Goal: Share content: Share content

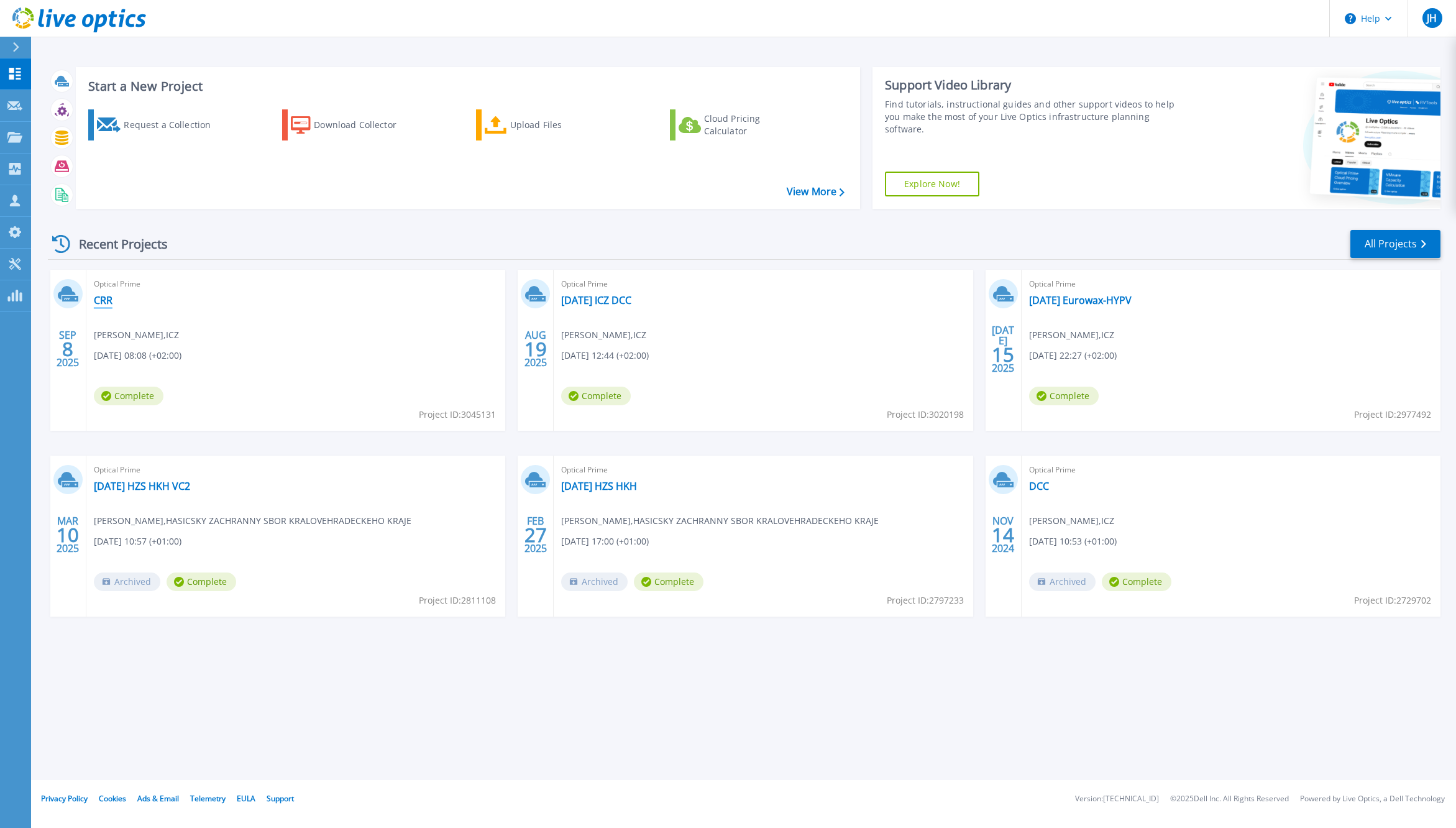
click at [111, 298] on link "CRR" at bounding box center [102, 299] width 19 height 13
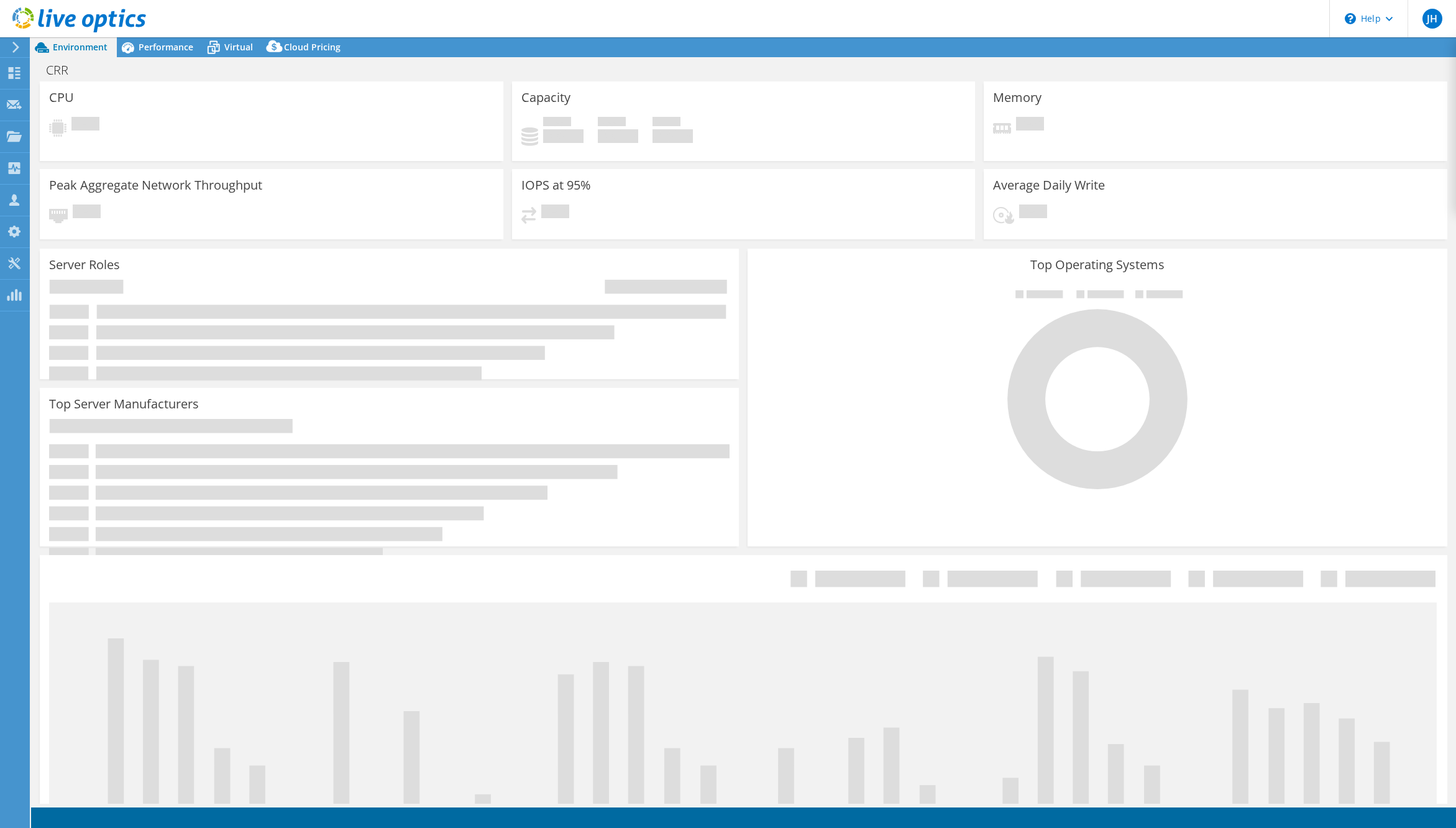
select select "USD"
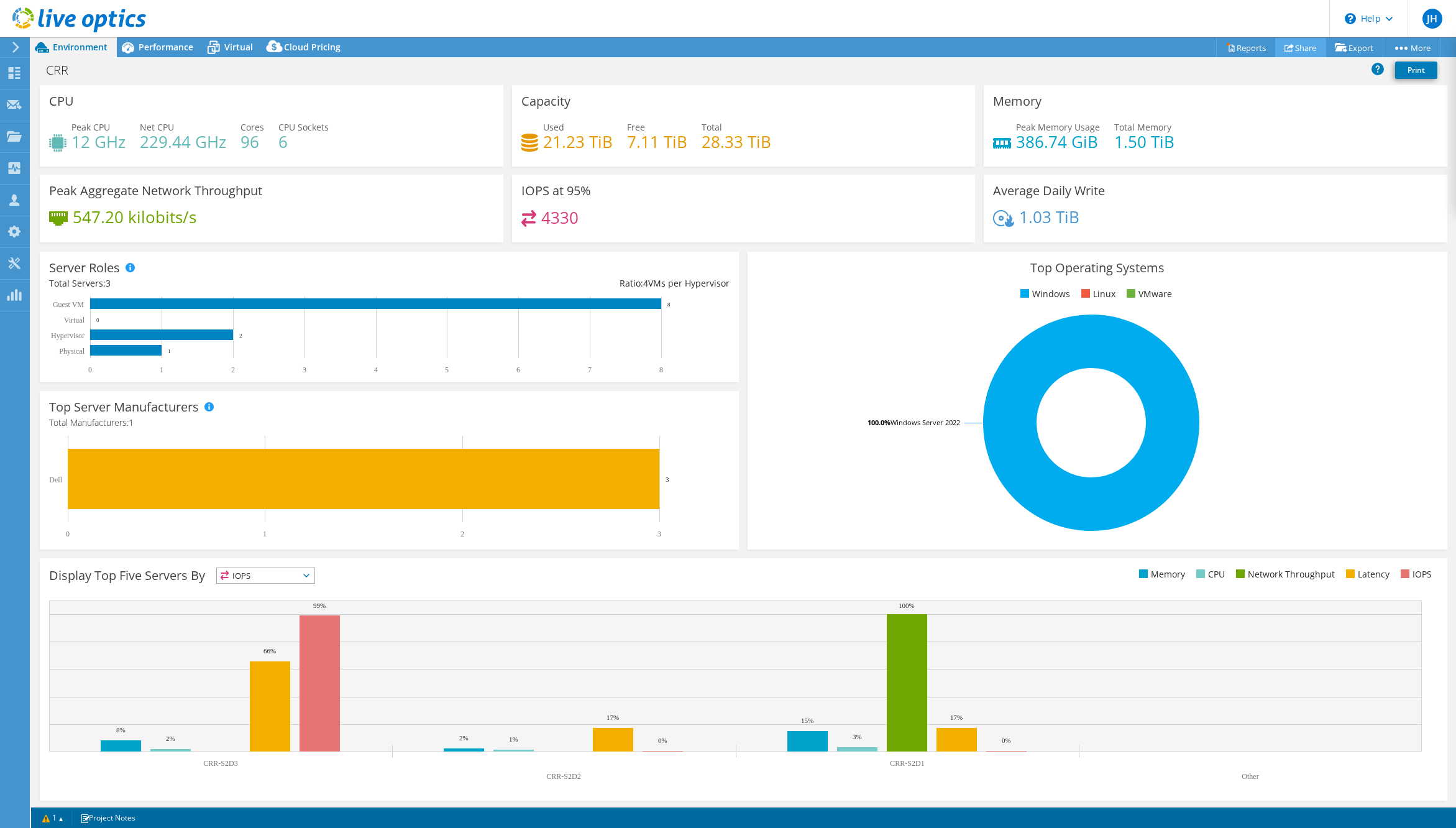
click at [1294, 48] on link "Share" at bounding box center [1300, 48] width 51 height 20
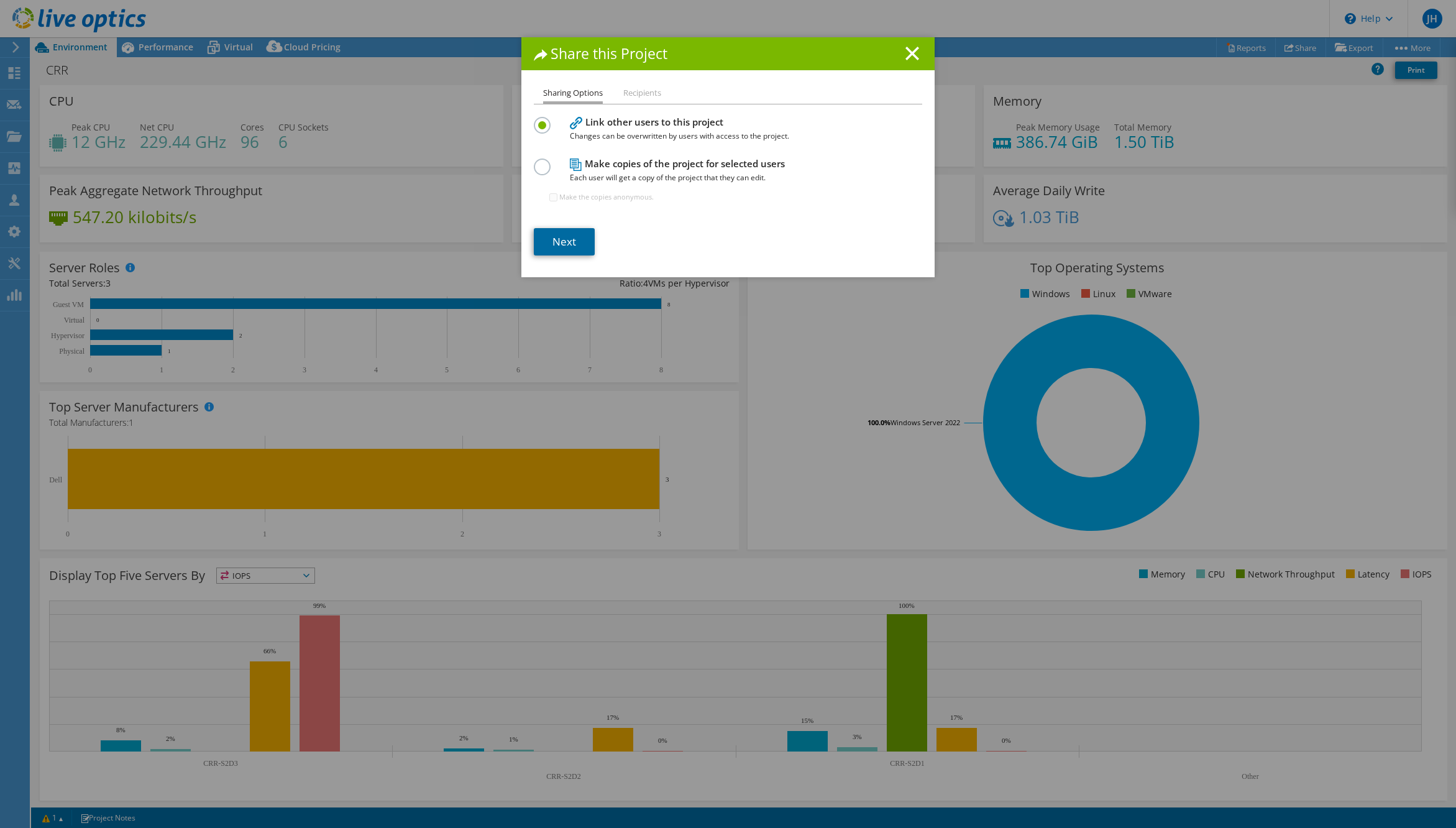
click at [557, 239] on link "Next" at bounding box center [564, 242] width 60 height 27
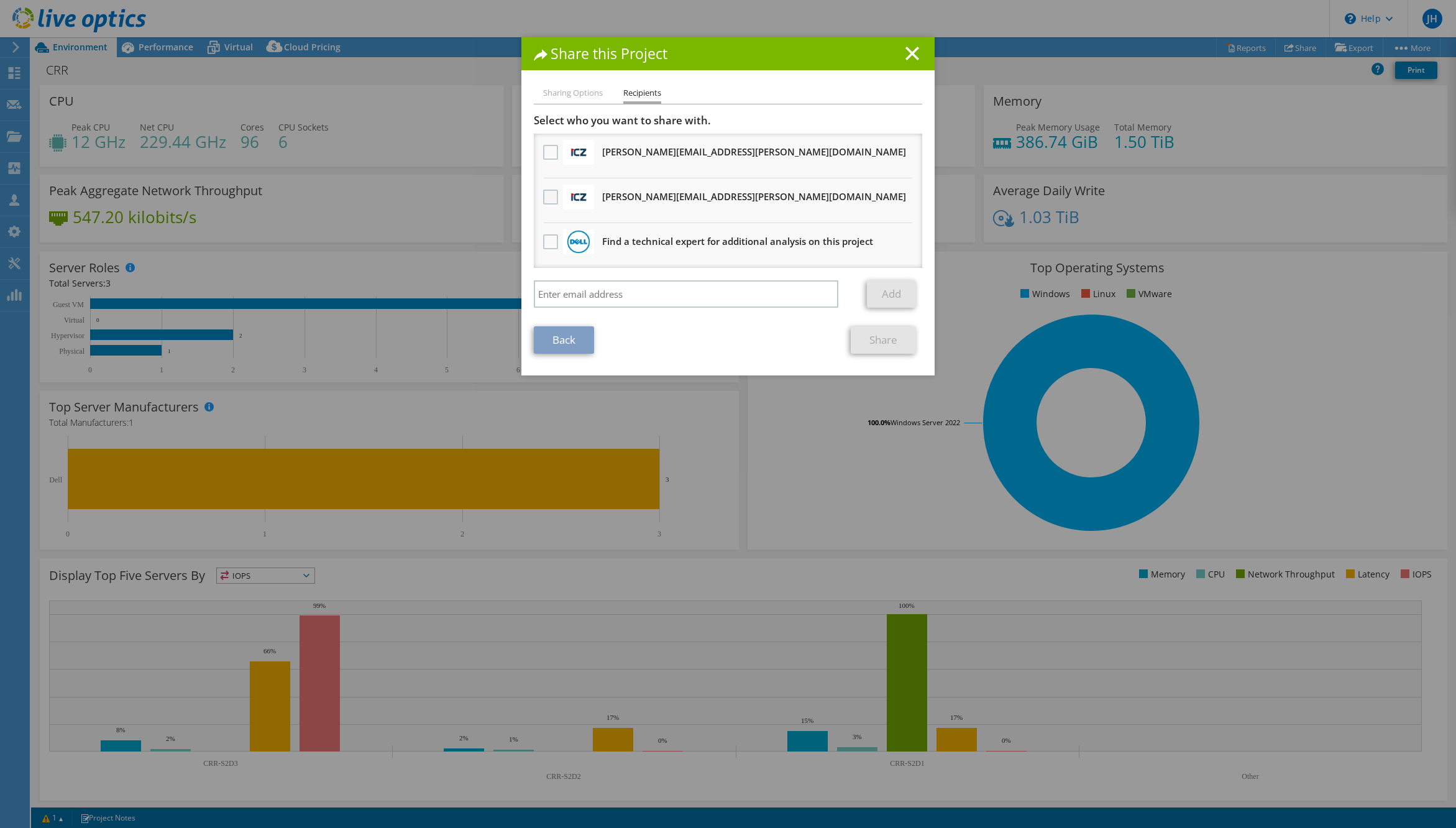
click at [549, 196] on label at bounding box center [552, 196] width 18 height 15
click at [0, 0] on input "checkbox" at bounding box center [0, 0] width 0 height 0
click at [887, 346] on link "Share" at bounding box center [883, 340] width 65 height 27
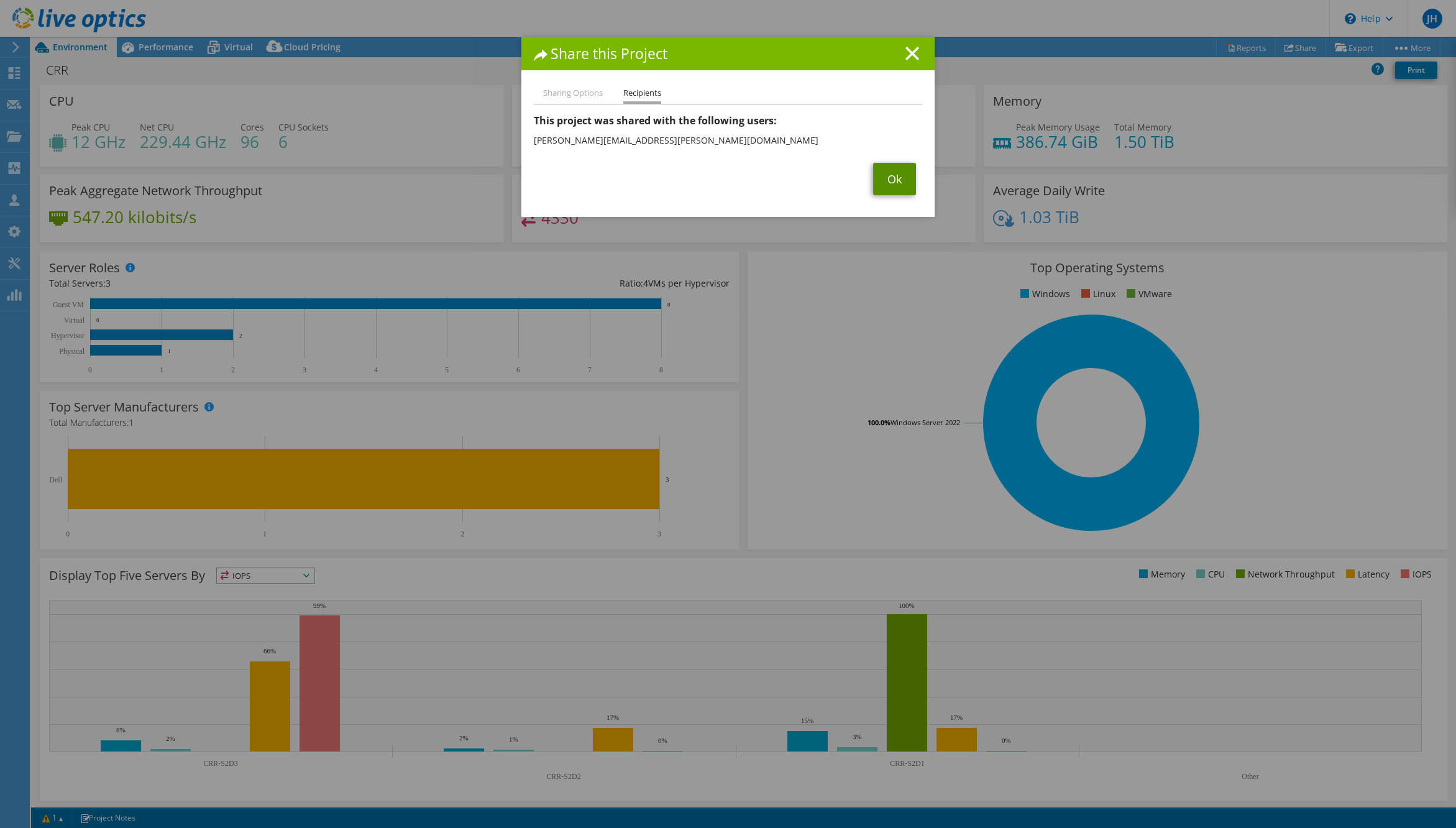
drag, startPoint x: 896, startPoint y: 180, endPoint x: 981, endPoint y: 146, distance: 91.5
click at [898, 179] on link "Ok" at bounding box center [894, 178] width 43 height 32
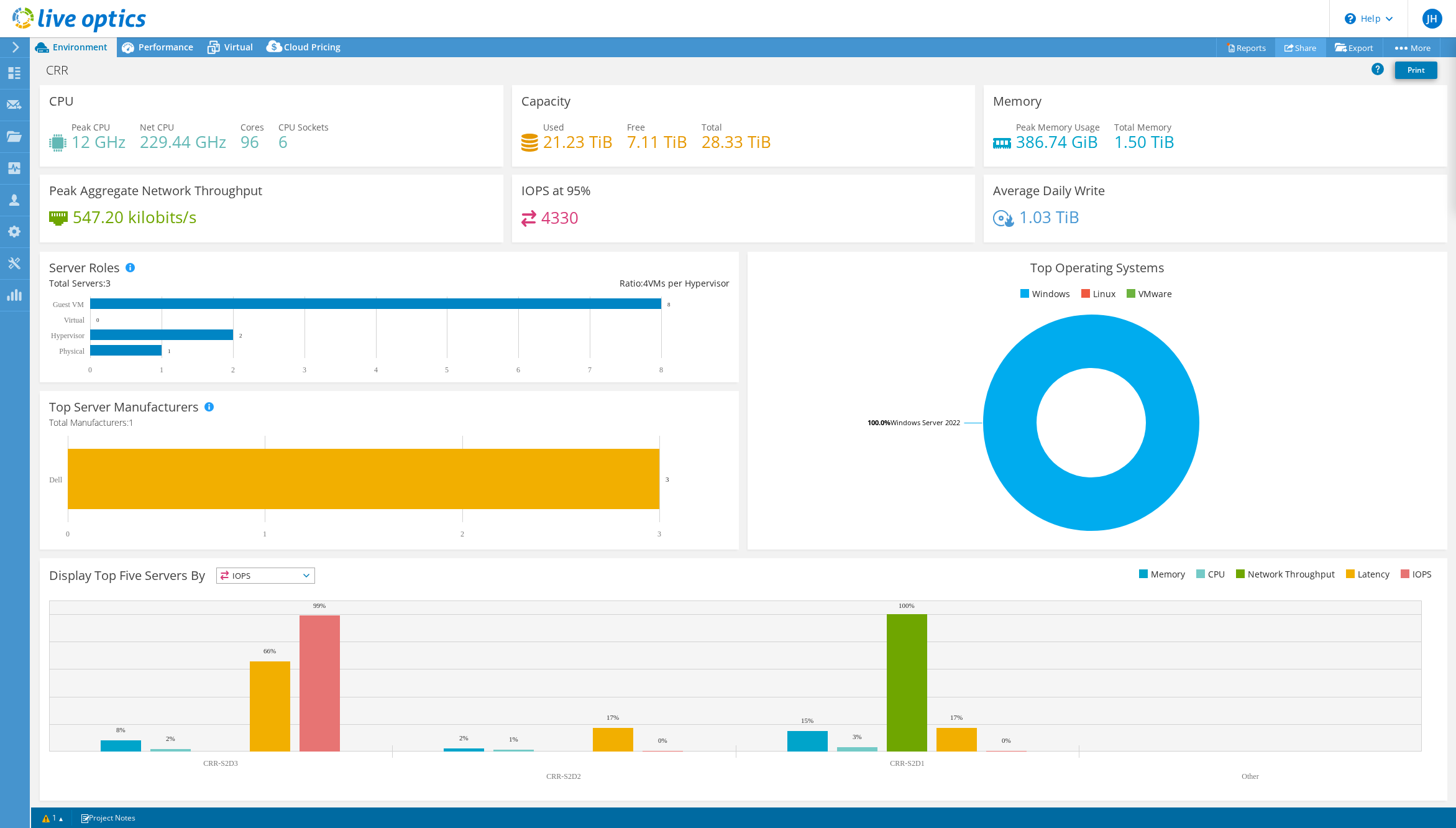
click at [1299, 46] on link "Share" at bounding box center [1300, 48] width 51 height 20
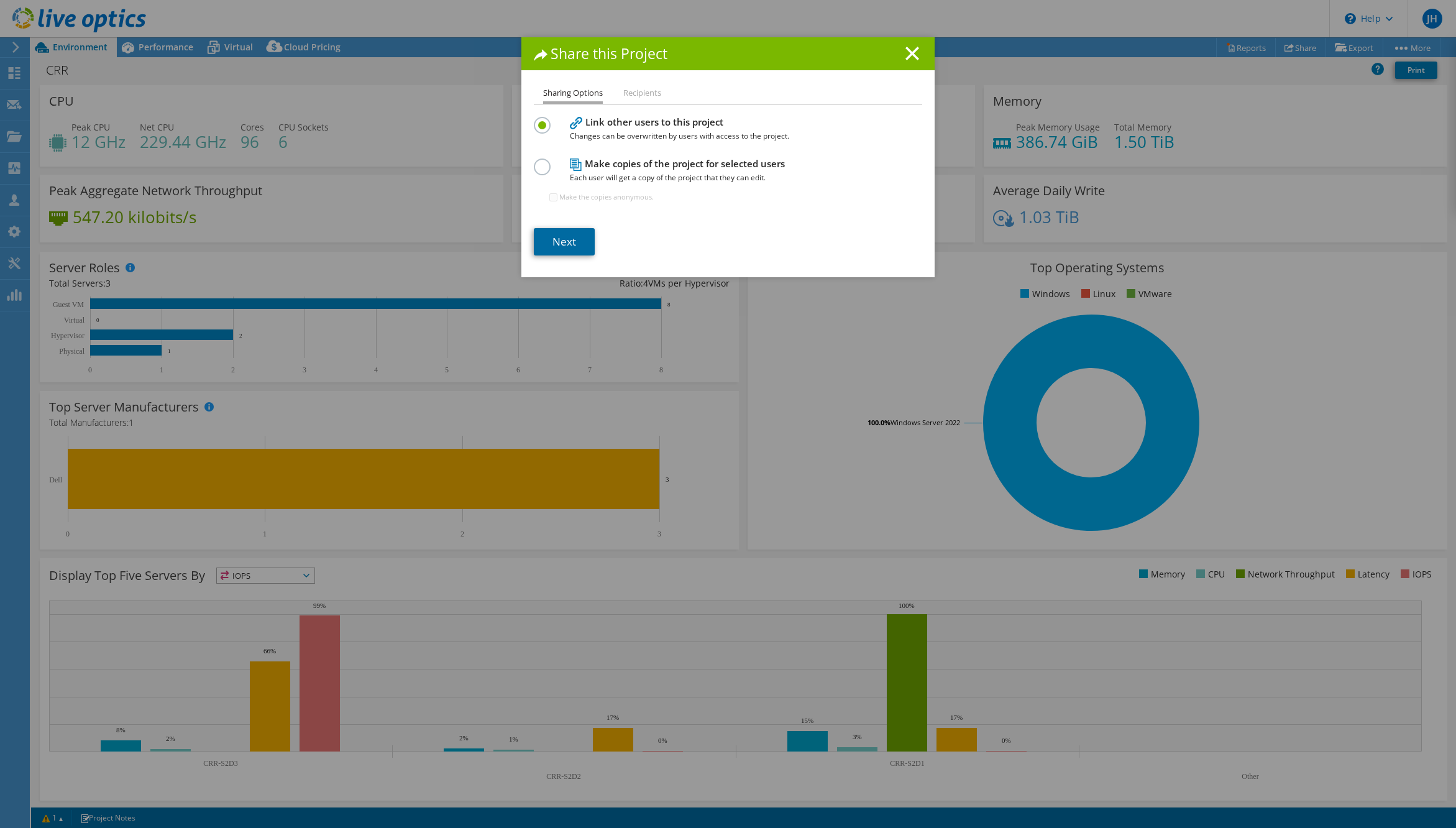
click at [566, 237] on link "Next" at bounding box center [564, 242] width 60 height 27
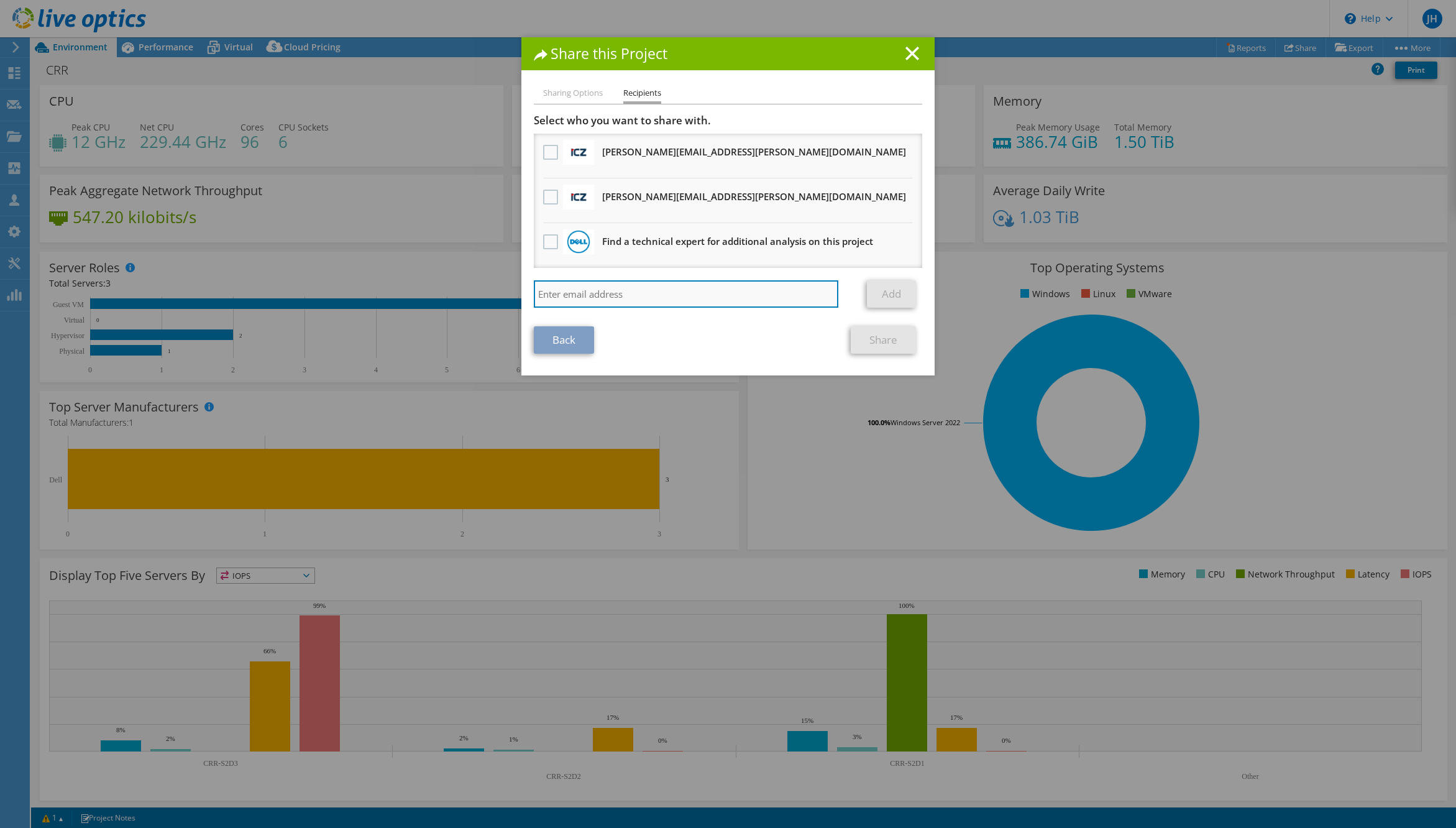
click at [600, 296] on input "search" at bounding box center [686, 294] width 304 height 27
type input "[PERSON_NAME][EMAIL_ADDRESS][PERSON_NAME][DOMAIN_NAME]"
click at [893, 292] on link "Add" at bounding box center [891, 294] width 49 height 27
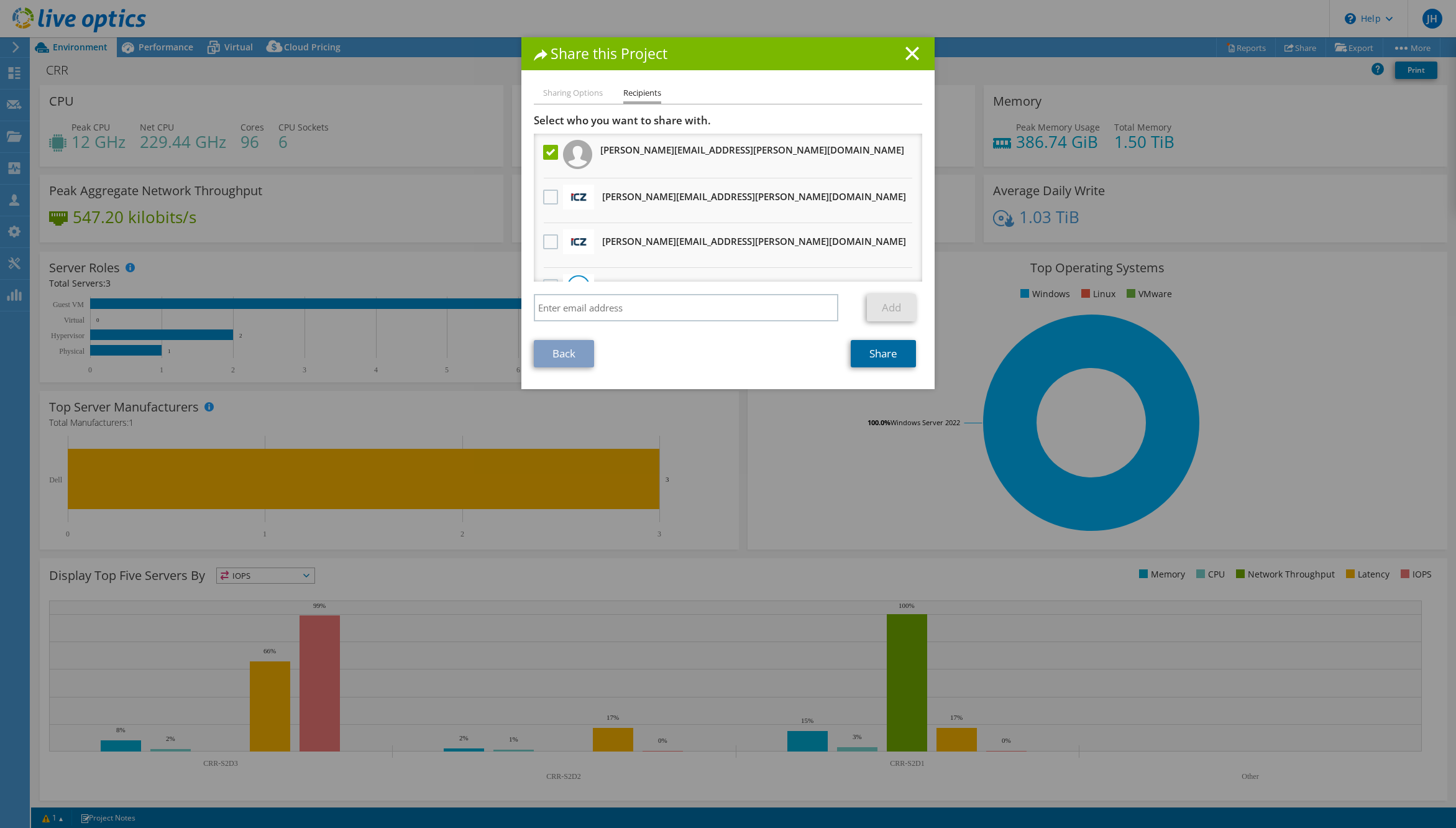
click at [883, 355] on link "Share" at bounding box center [883, 354] width 65 height 27
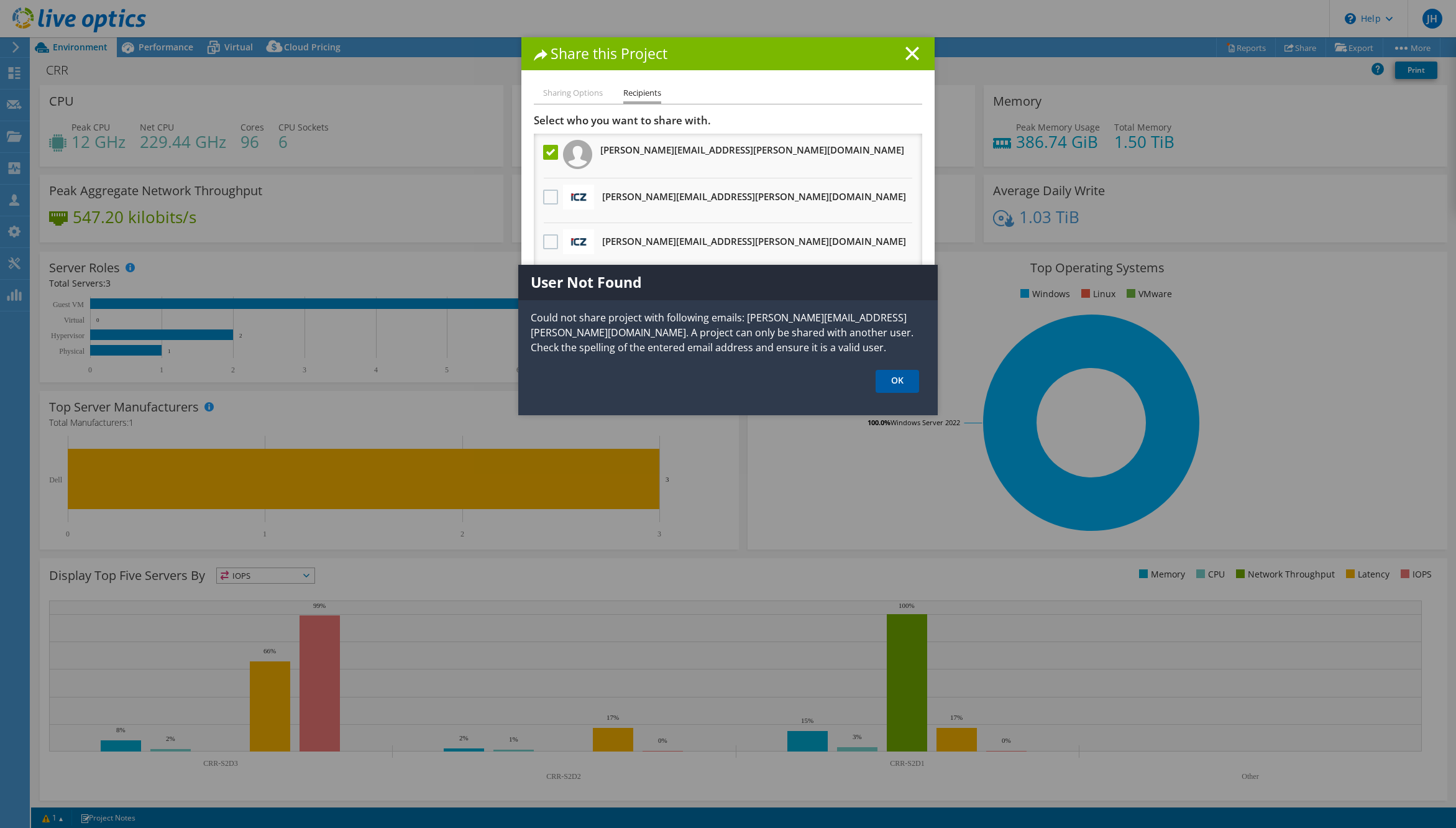
click at [897, 387] on link "OK" at bounding box center [897, 381] width 44 height 23
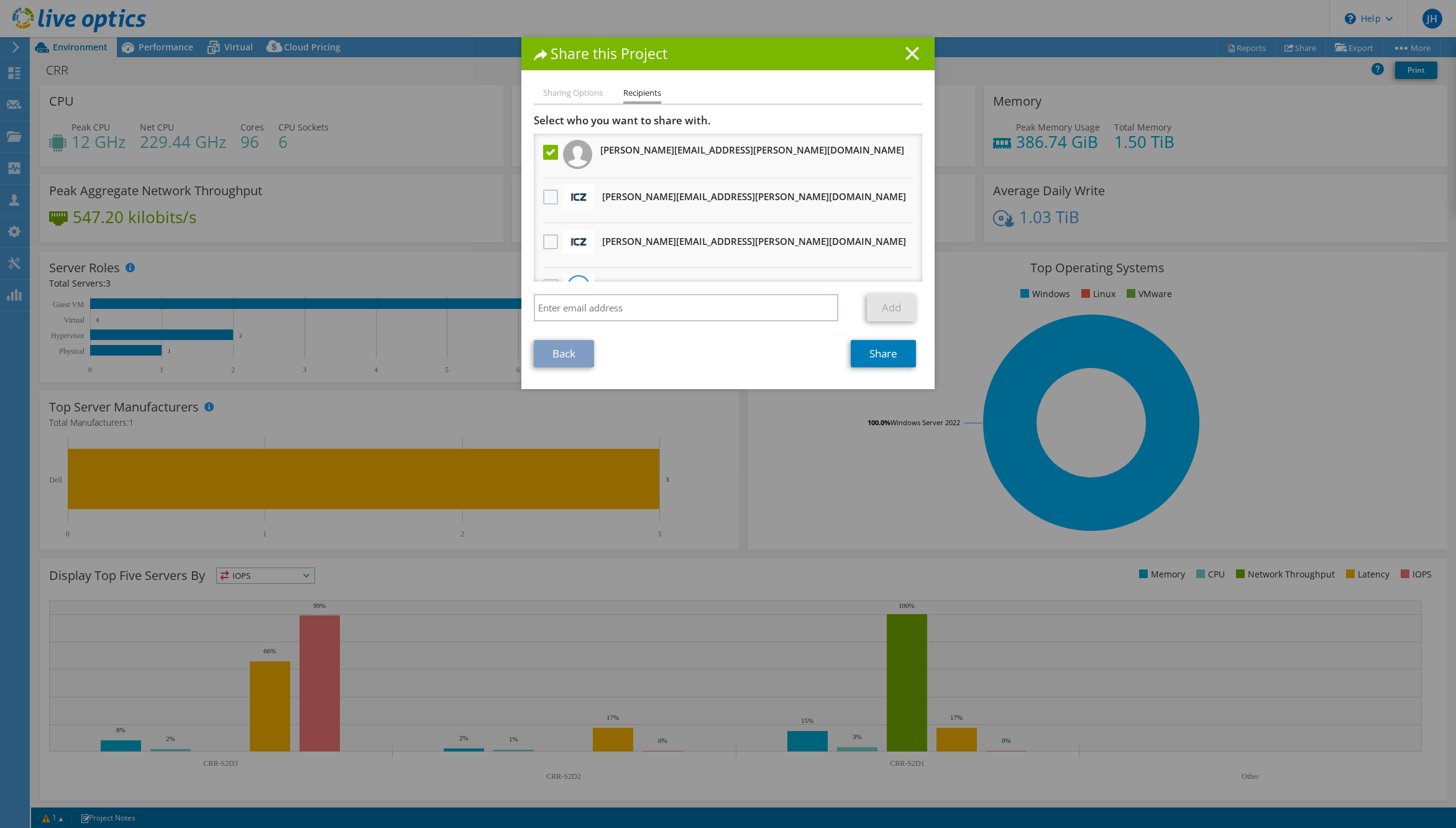
click at [914, 48] on line at bounding box center [912, 53] width 13 height 13
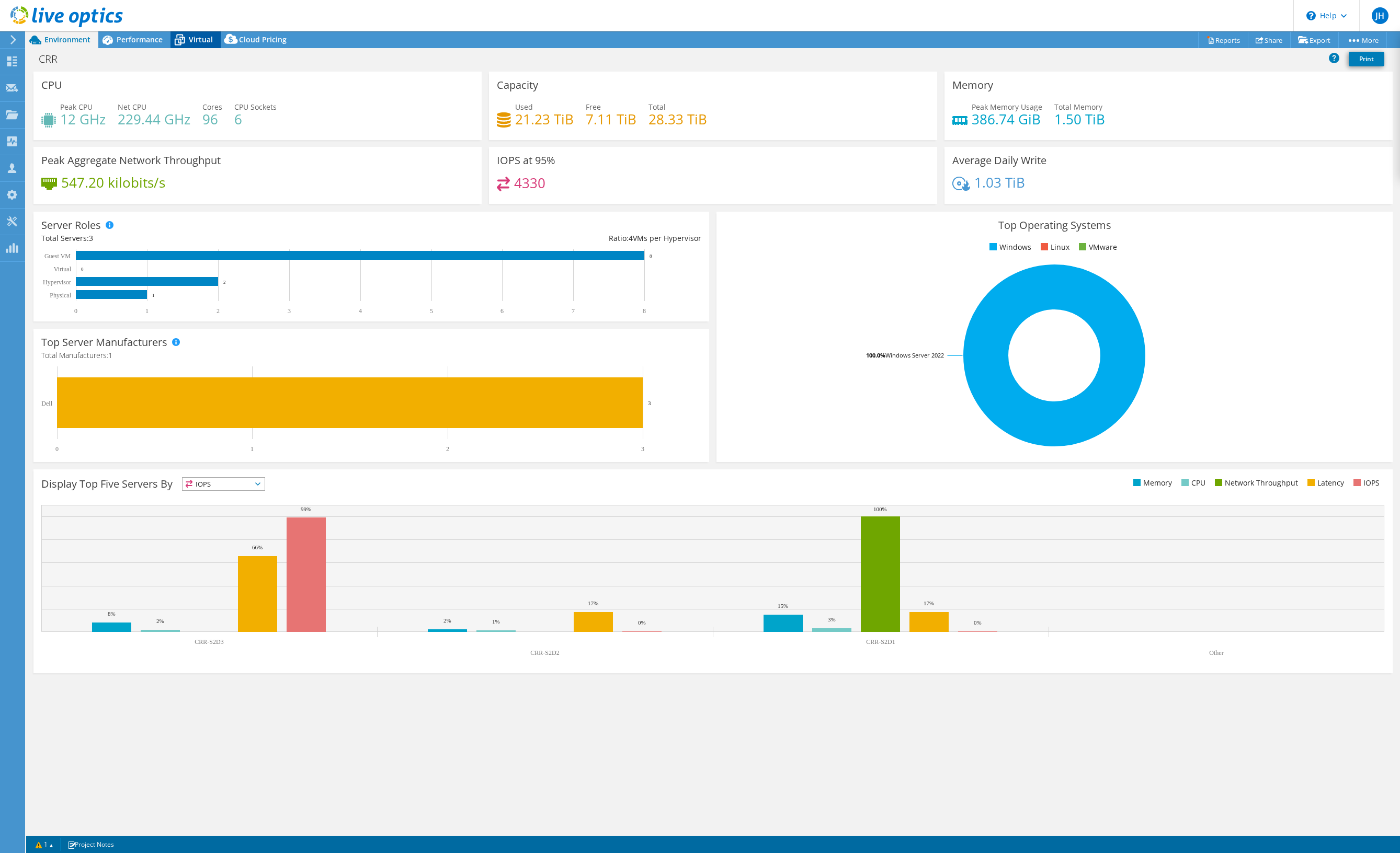
click at [194, 40] on span "Virtual" at bounding box center [200, 39] width 24 height 10
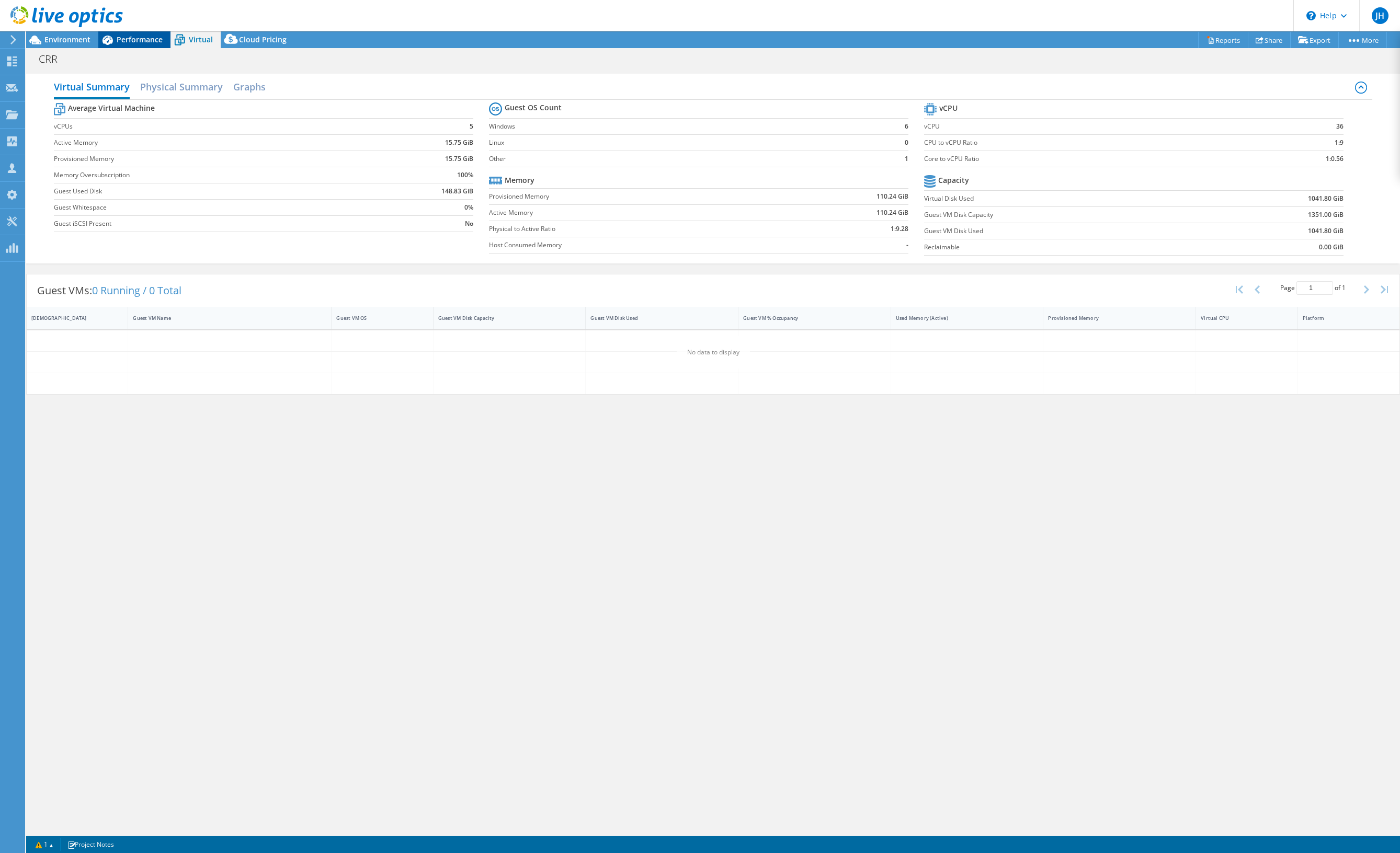
click at [138, 39] on span "Performance" at bounding box center [140, 39] width 46 height 10
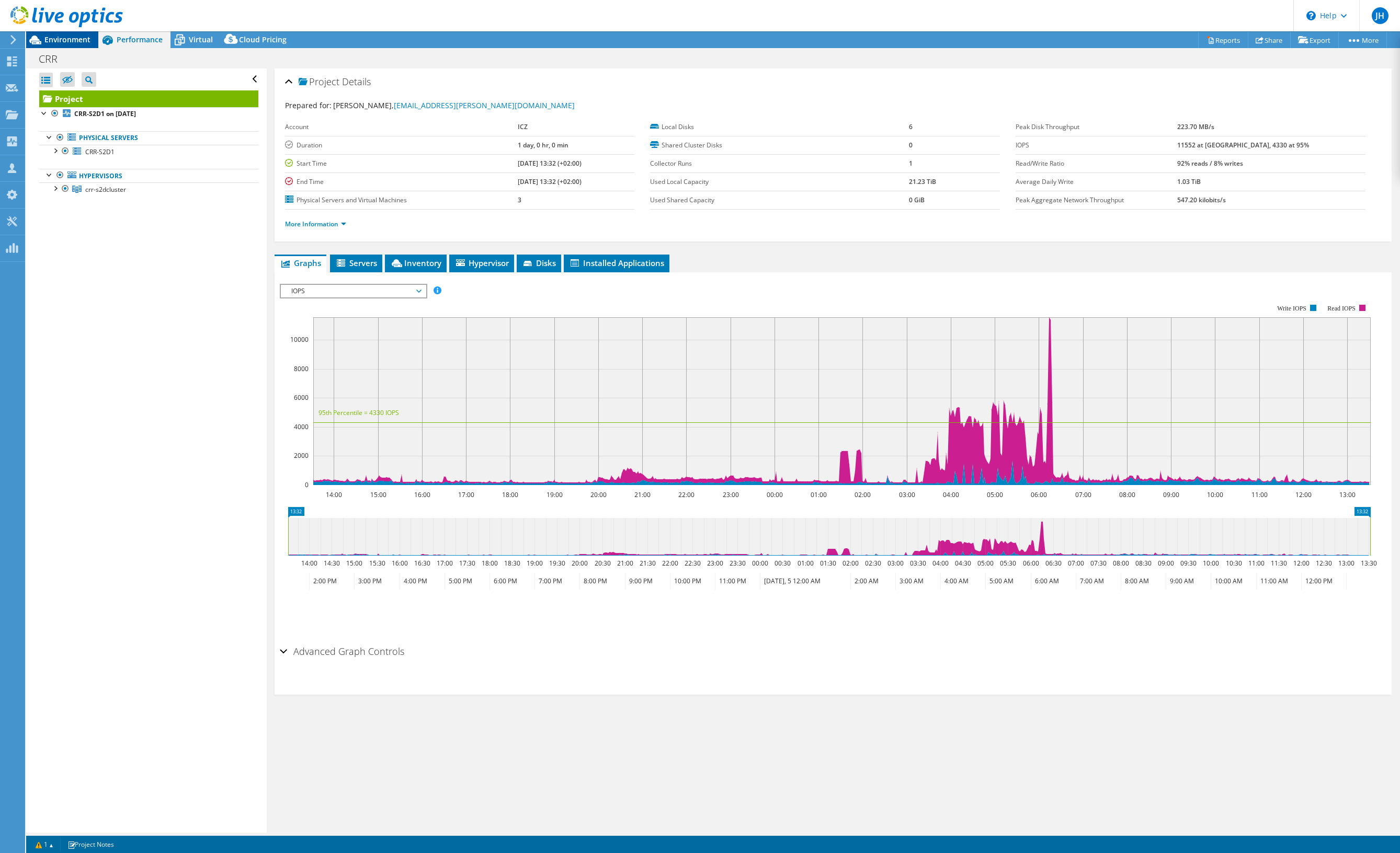
click at [73, 35] on span "Environment" at bounding box center [67, 39] width 46 height 10
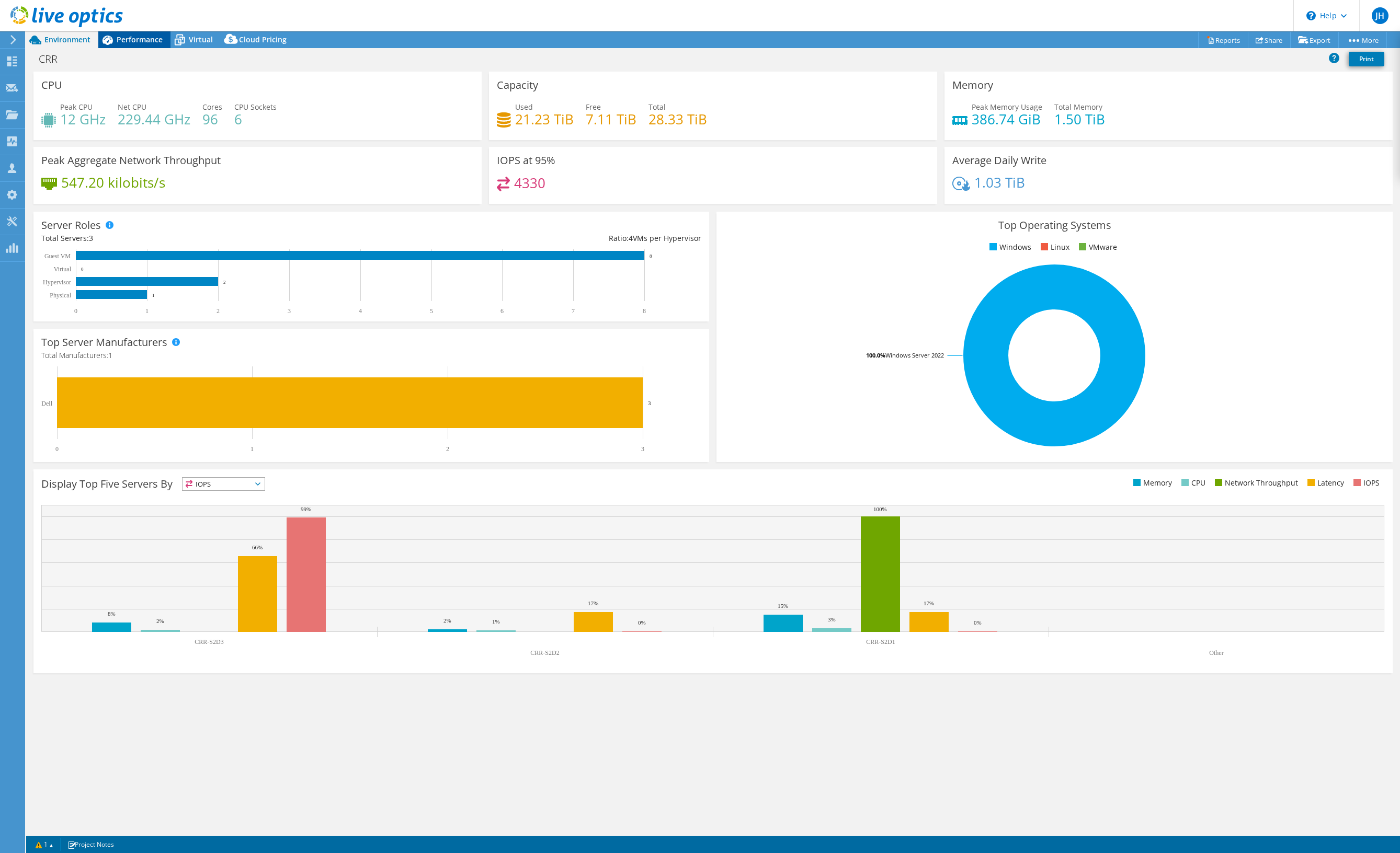
click at [125, 43] on span "Performance" at bounding box center [140, 39] width 46 height 10
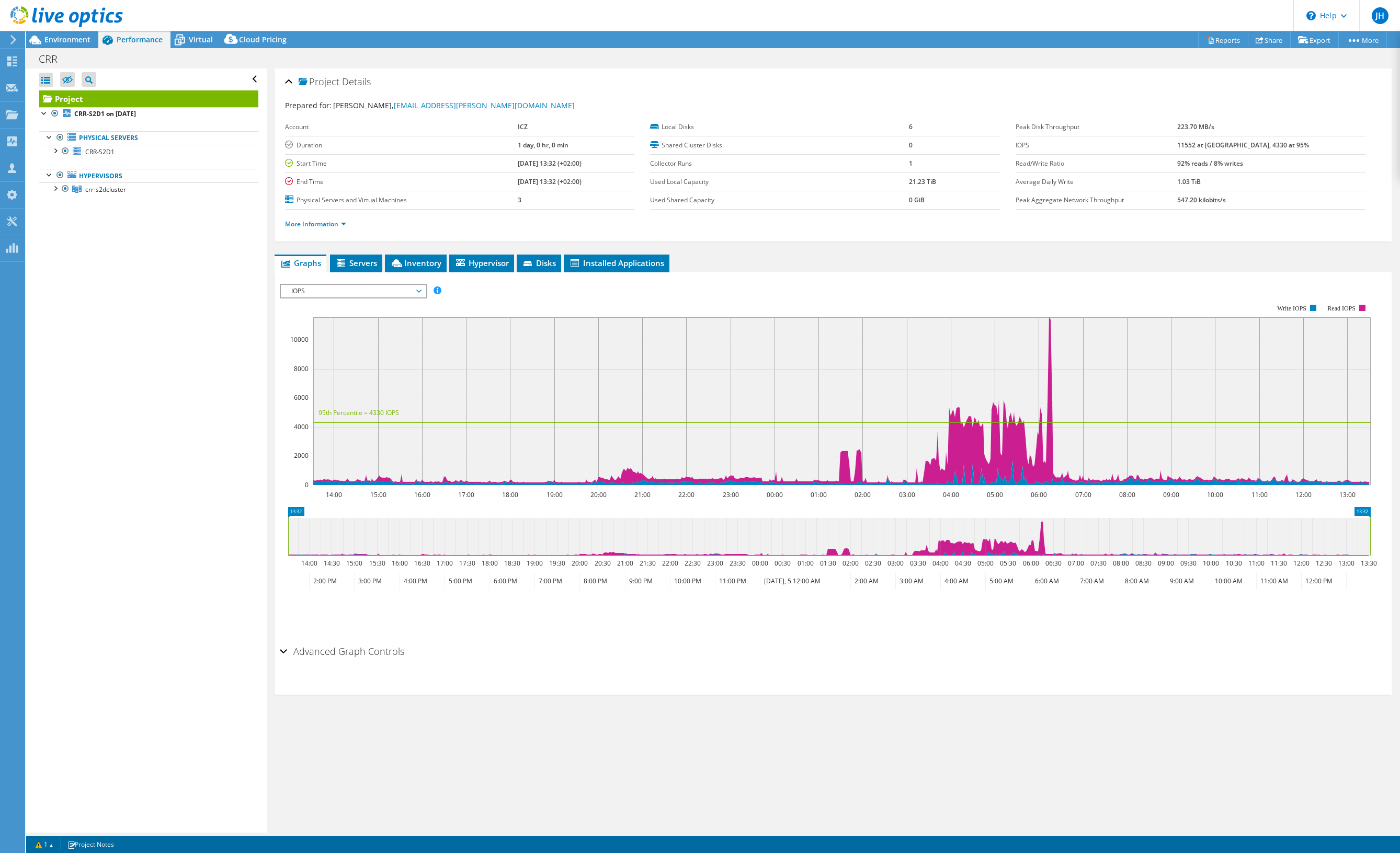
drag, startPoint x: 401, startPoint y: 293, endPoint x: 397, endPoint y: 306, distance: 13.6
click at [400, 293] on span "IOPS" at bounding box center [354, 290] width 135 height 12
click at [324, 418] on li "All" at bounding box center [353, 416] width 144 height 12
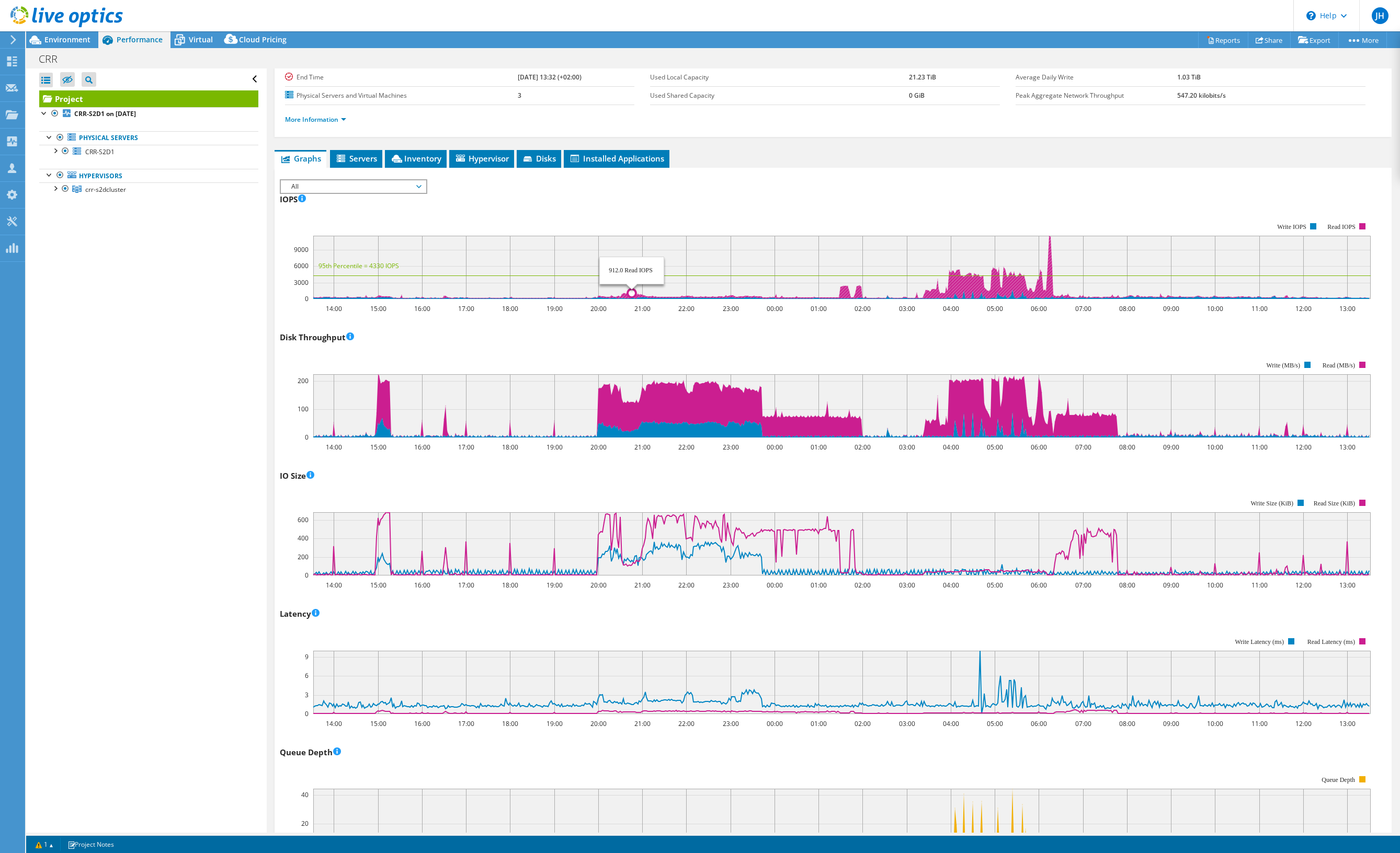
scroll to position [0, 0]
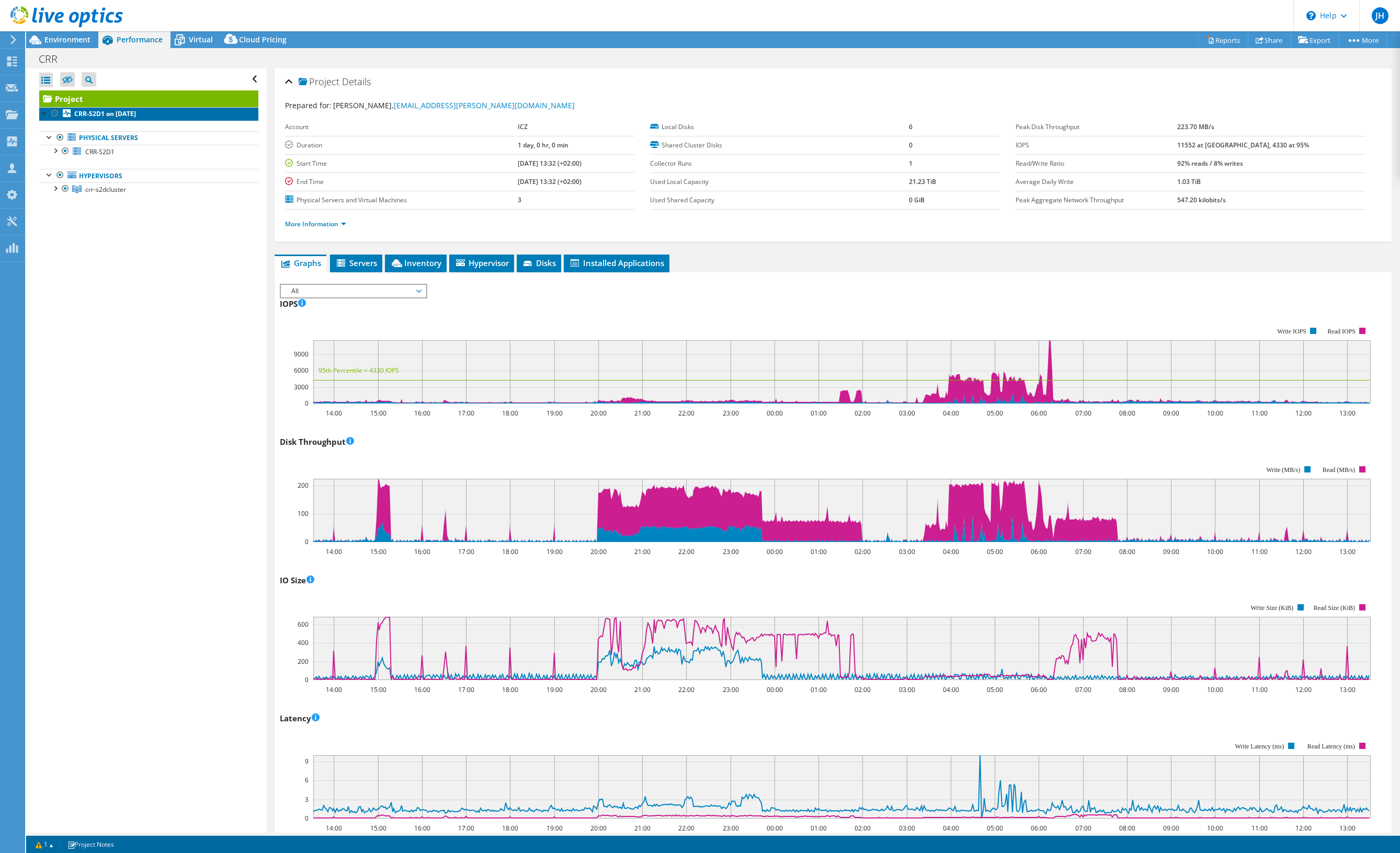
click at [86, 111] on b "CRR-S2D1 on [DATE]" at bounding box center [104, 113] width 62 height 9
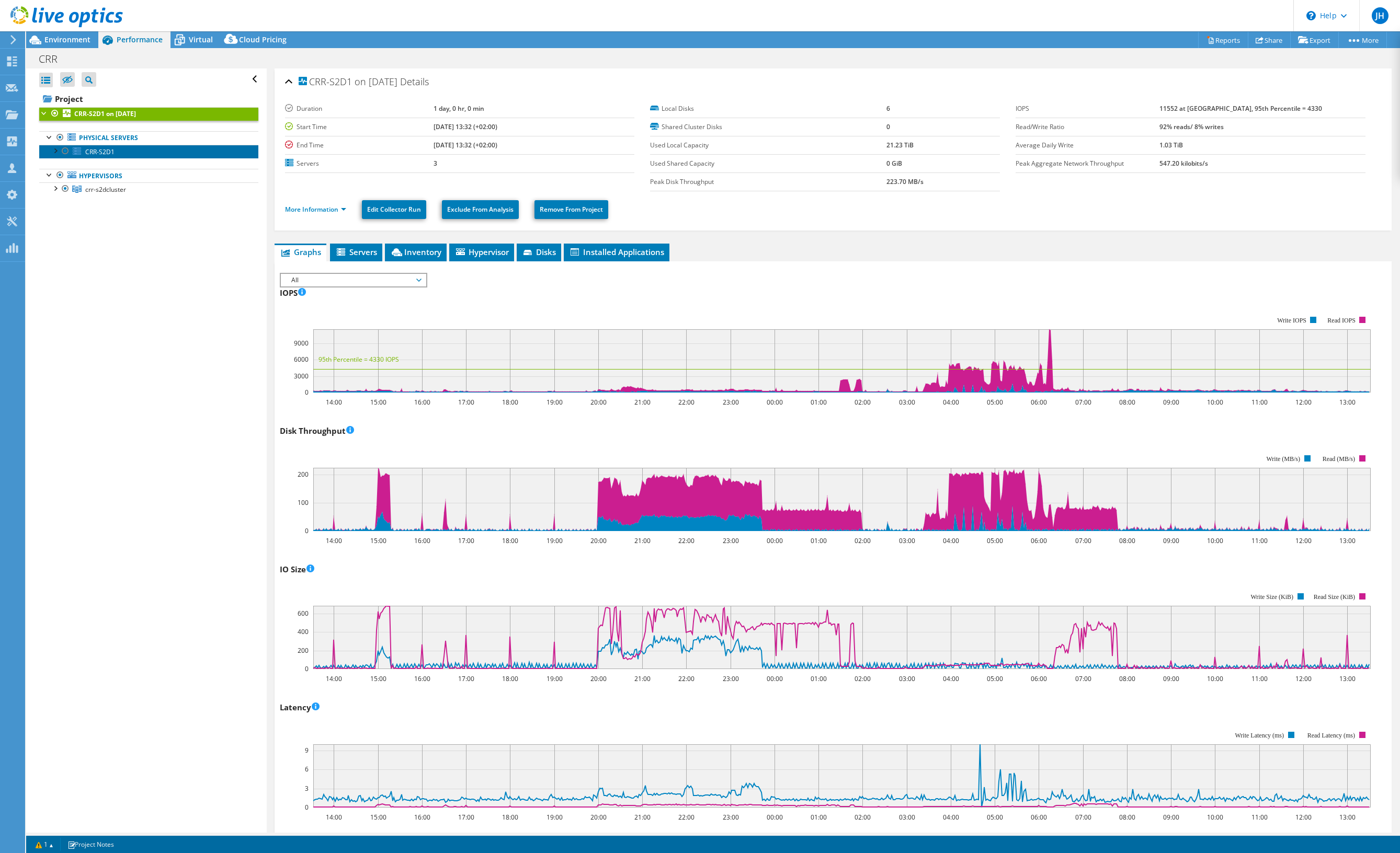
click at [100, 149] on span "CRR-S2D1" at bounding box center [100, 152] width 30 height 9
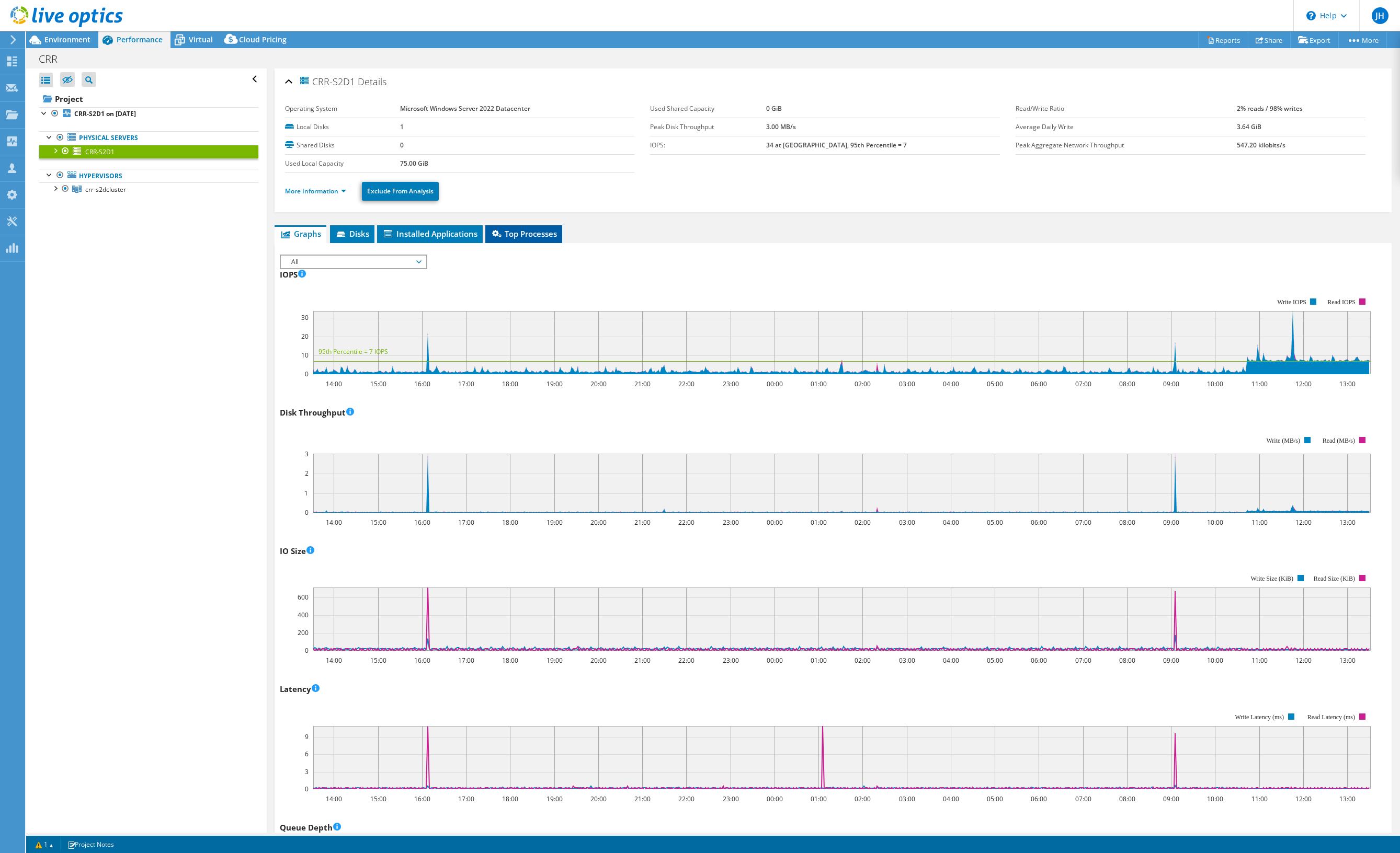
click at [521, 234] on span "Top Processes" at bounding box center [524, 233] width 66 height 11
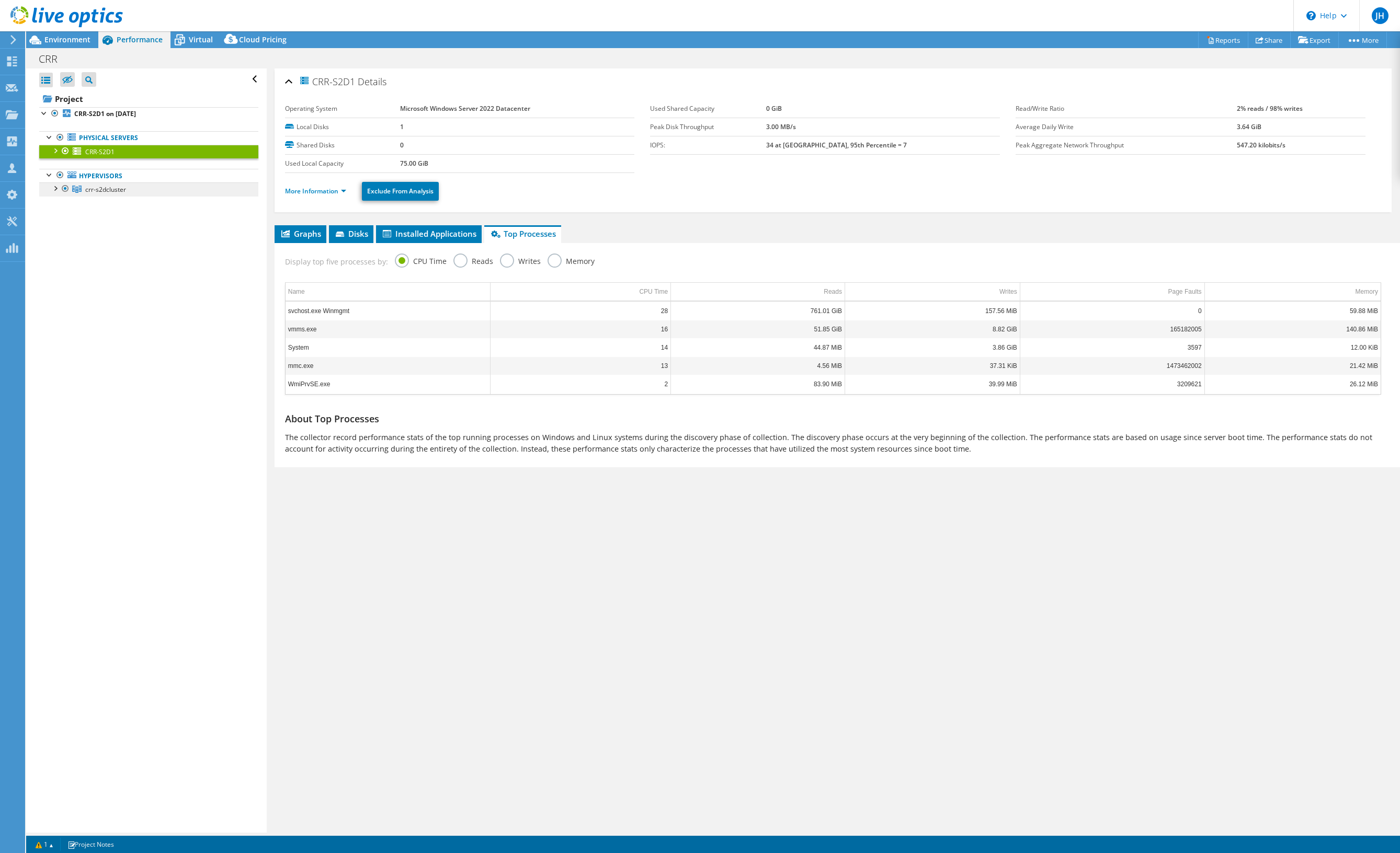
click at [93, 189] on span "crr-s2dcluster" at bounding box center [106, 189] width 41 height 9
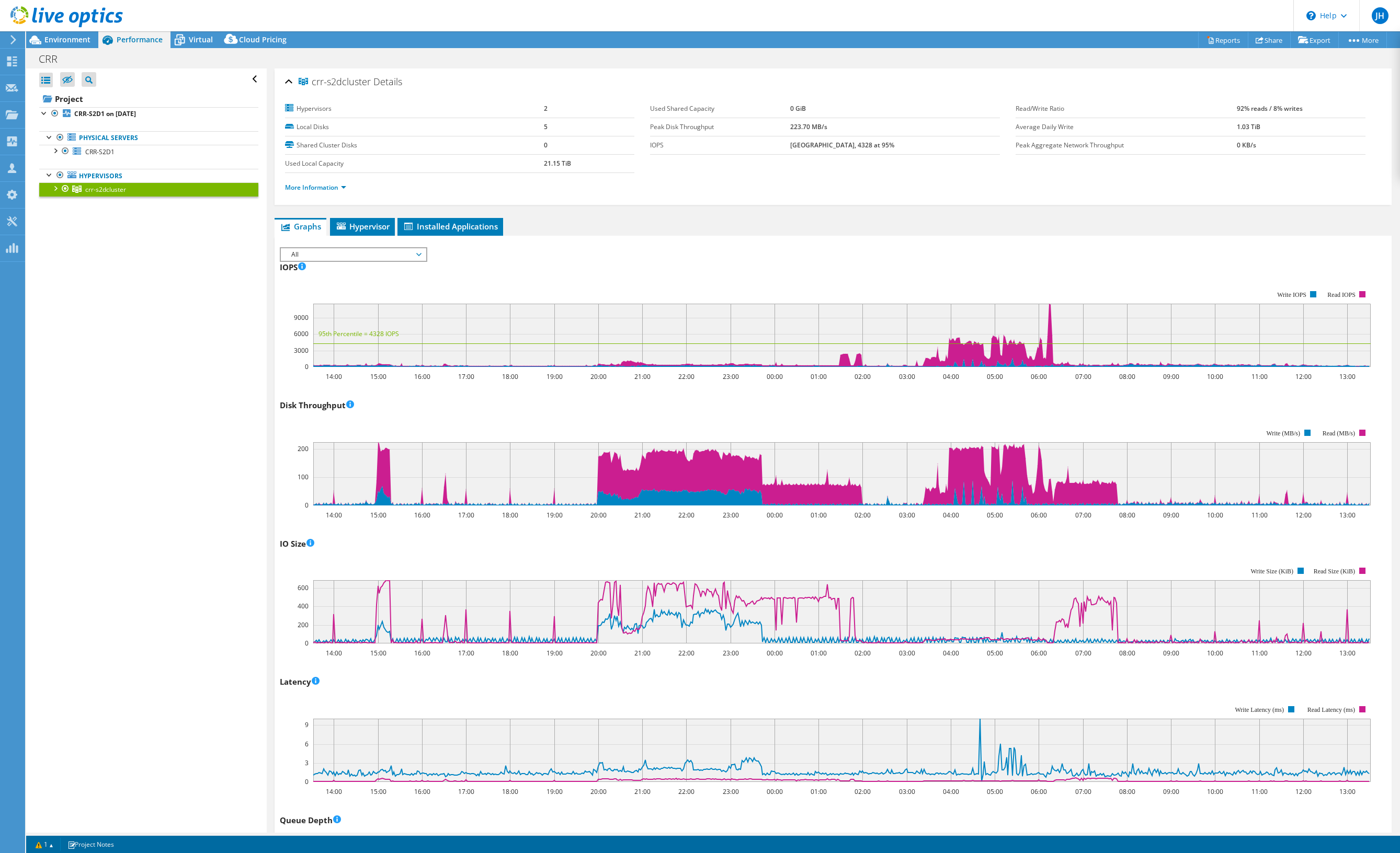
drag, startPoint x: 58, startPoint y: 190, endPoint x: 68, endPoint y: 189, distance: 10.0
click at [59, 189] on div at bounding box center [55, 187] width 11 height 11
click at [363, 228] on span "Hypervisor" at bounding box center [362, 226] width 54 height 11
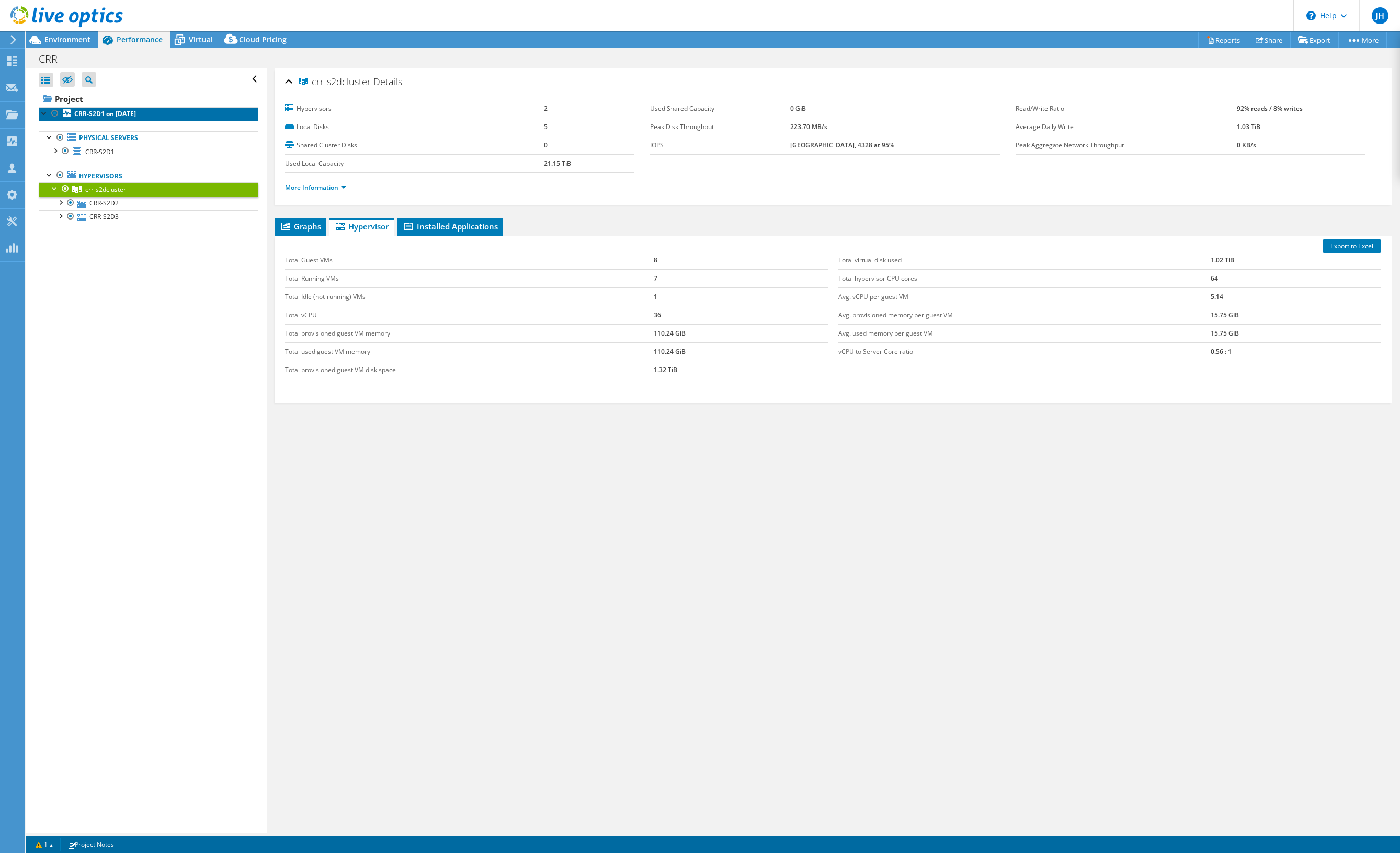
click at [98, 113] on b "CRR-S2D1 on [DATE]" at bounding box center [104, 113] width 62 height 9
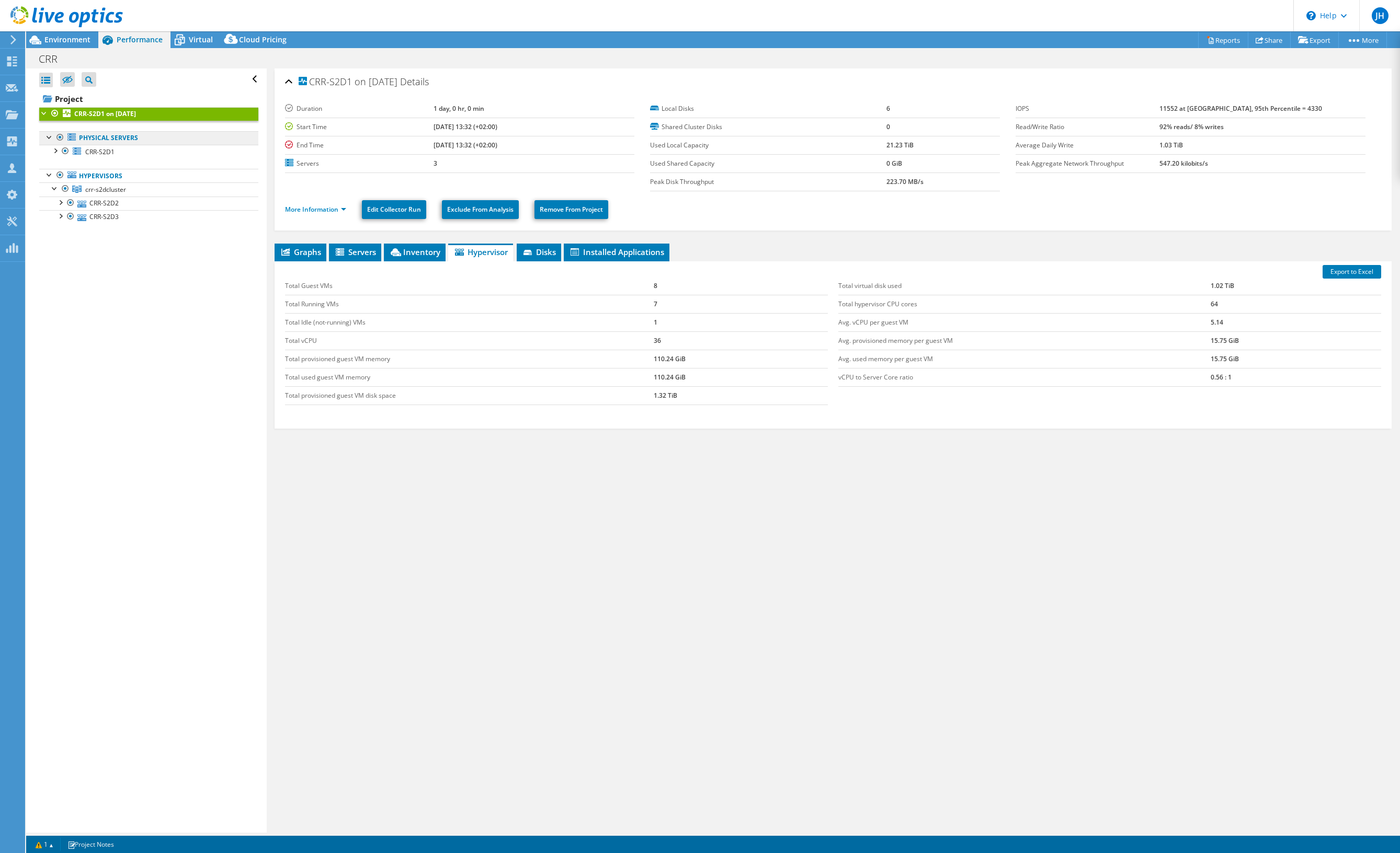
click at [104, 136] on link "Physical Servers" at bounding box center [149, 138] width 219 height 14
click at [112, 153] on span "CRR-S2D1" at bounding box center [100, 152] width 30 height 9
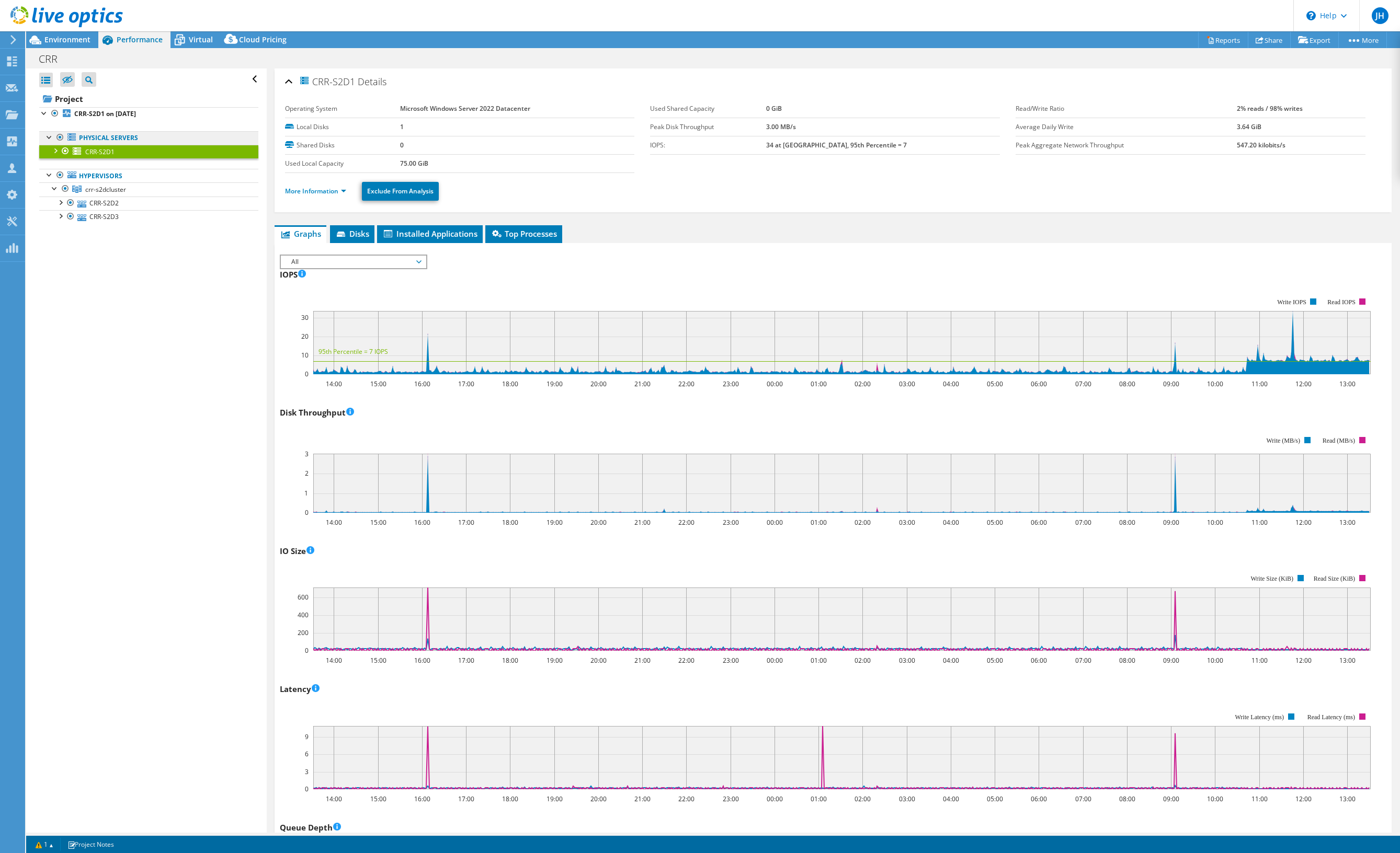
click at [115, 142] on link "Physical Servers" at bounding box center [149, 138] width 219 height 14
click at [88, 115] on b "CRR-S2D1 on [DATE]" at bounding box center [104, 113] width 62 height 9
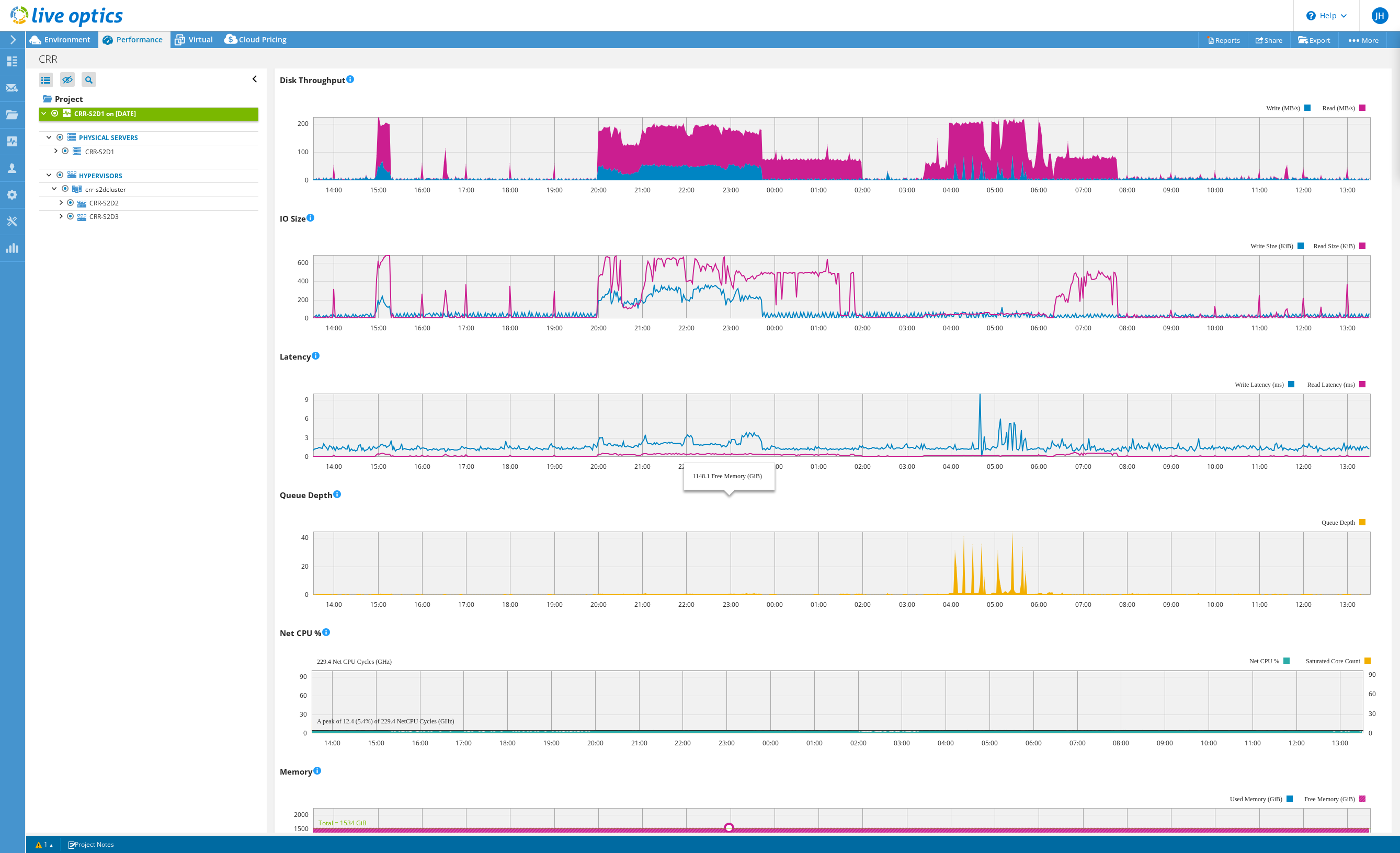
scroll to position [262, 0]
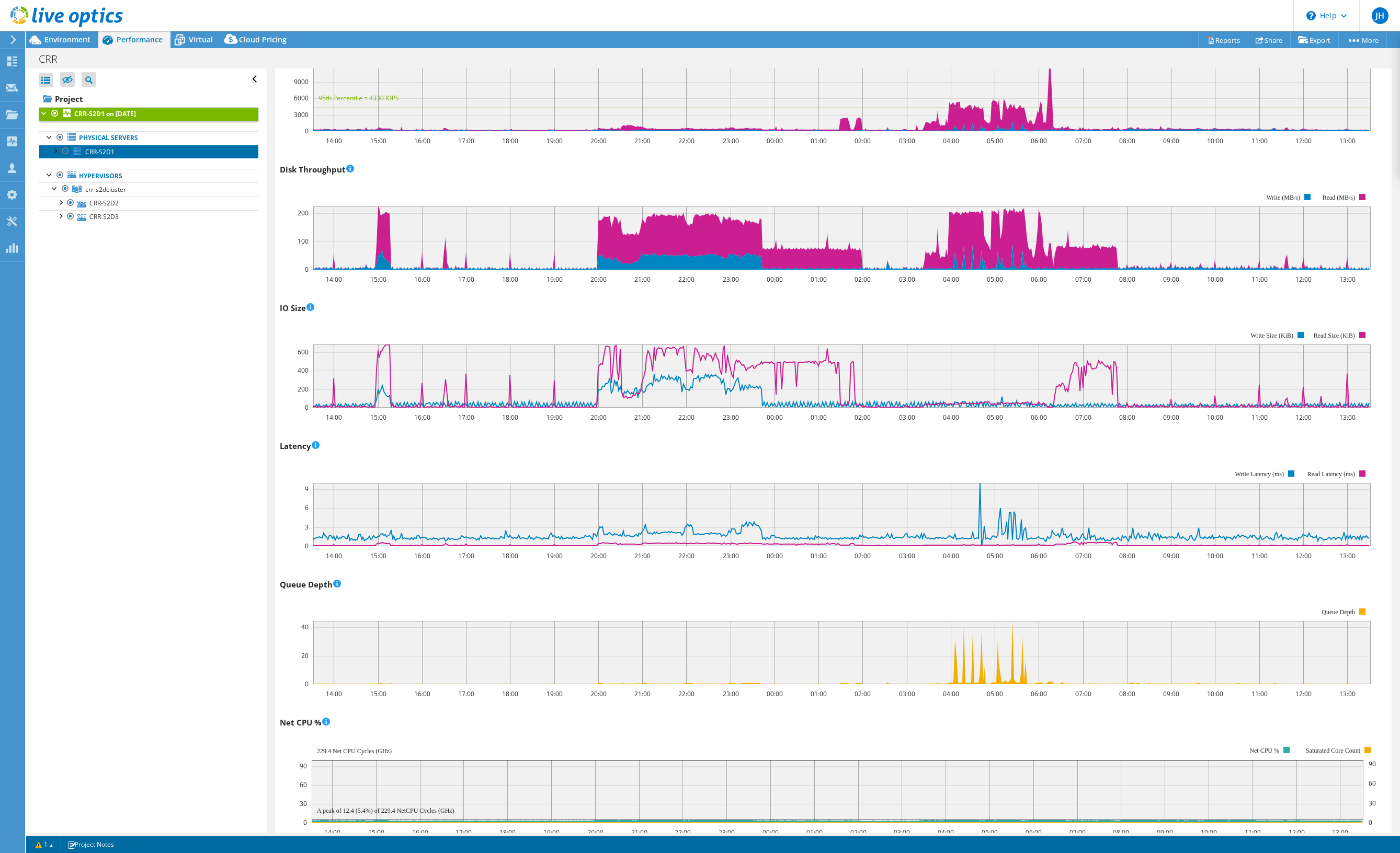
click at [112, 152] on span "CRR-S2D1" at bounding box center [100, 152] width 30 height 9
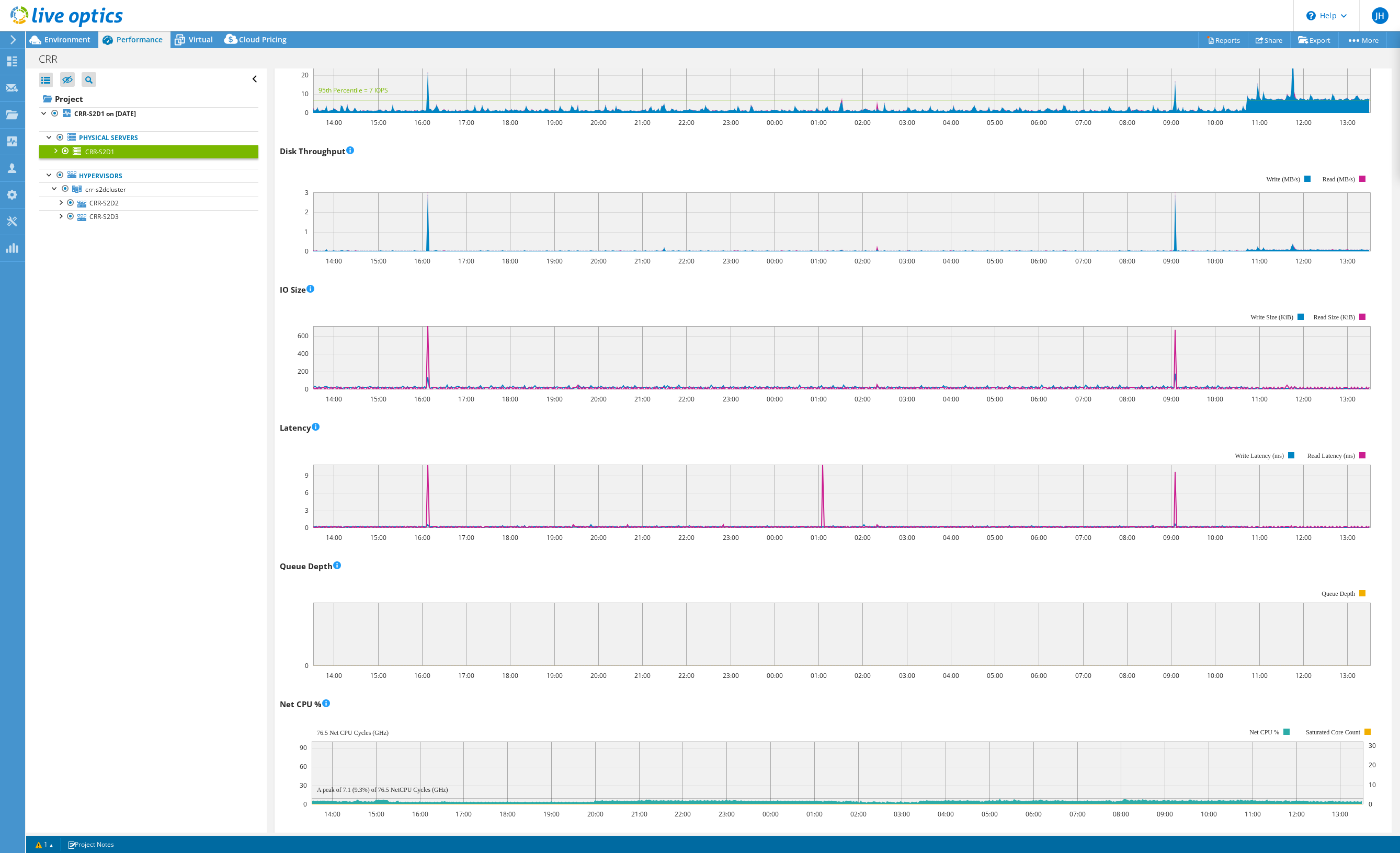
scroll to position [0, 0]
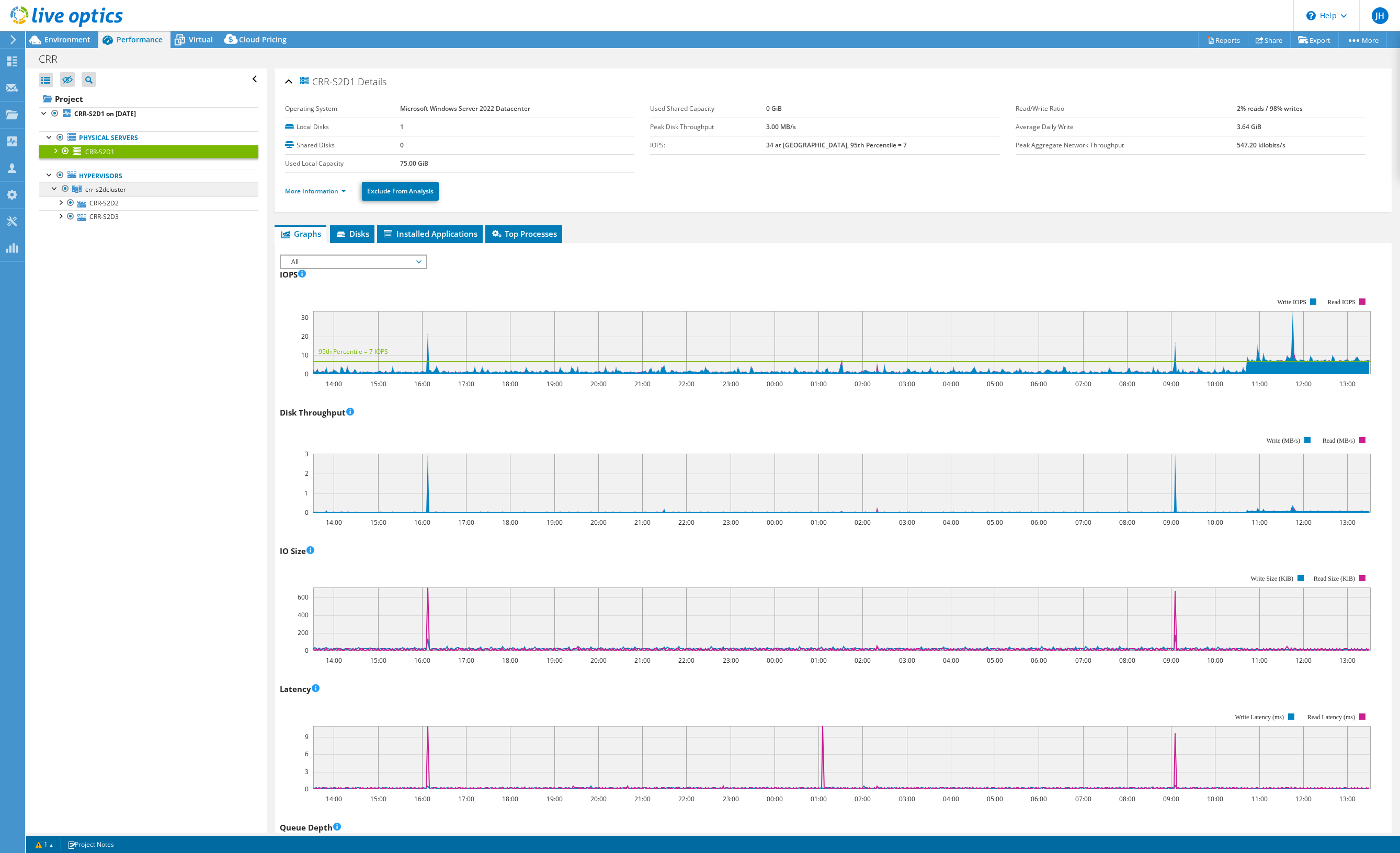
click at [103, 188] on span "crr-s2dcluster" at bounding box center [106, 189] width 41 height 9
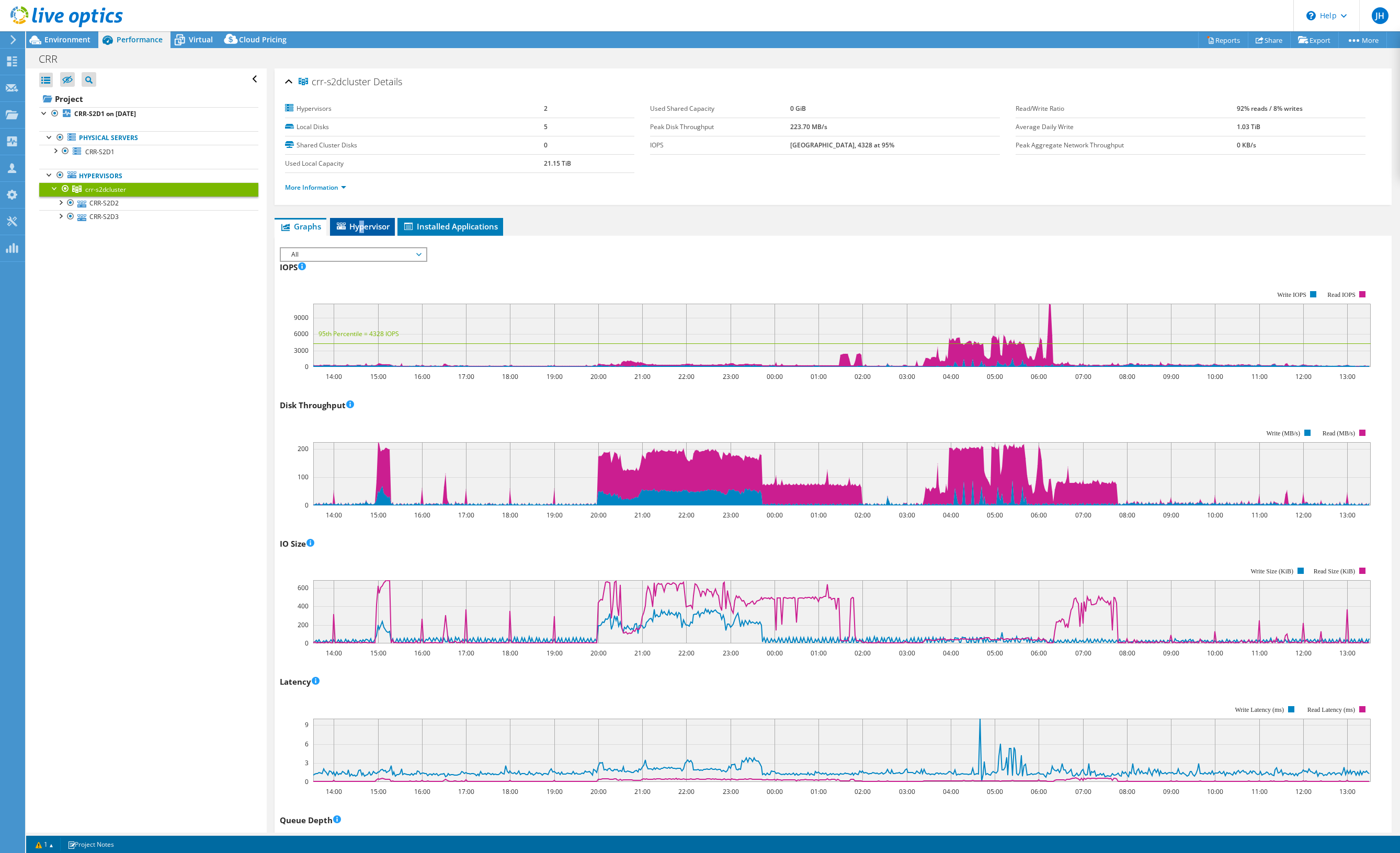
click at [363, 230] on span "Hypervisor" at bounding box center [362, 226] width 54 height 11
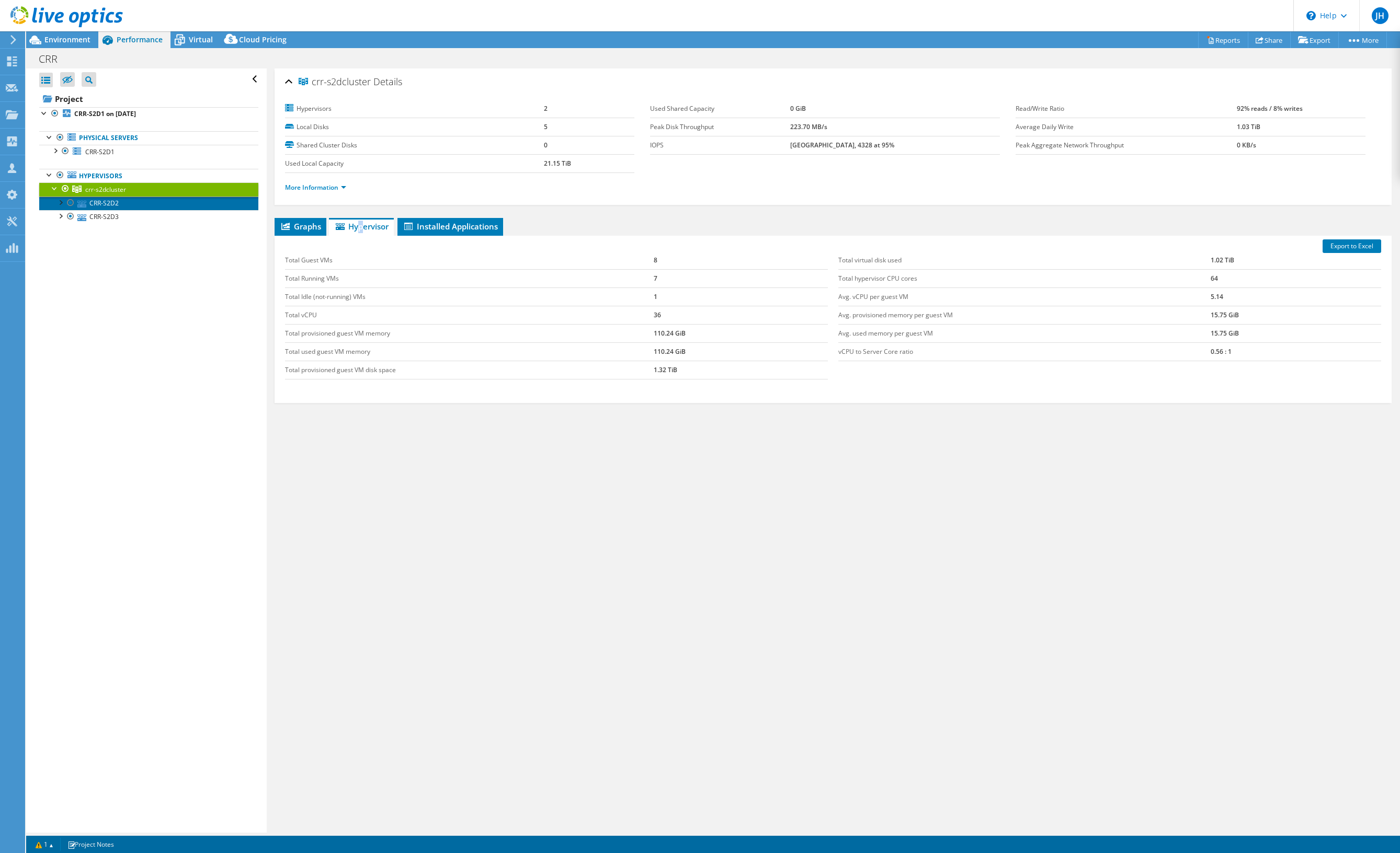
drag, startPoint x: 91, startPoint y: 205, endPoint x: 80, endPoint y: 210, distance: 12.1
click at [91, 205] on link "CRR-S2D2" at bounding box center [149, 203] width 219 height 14
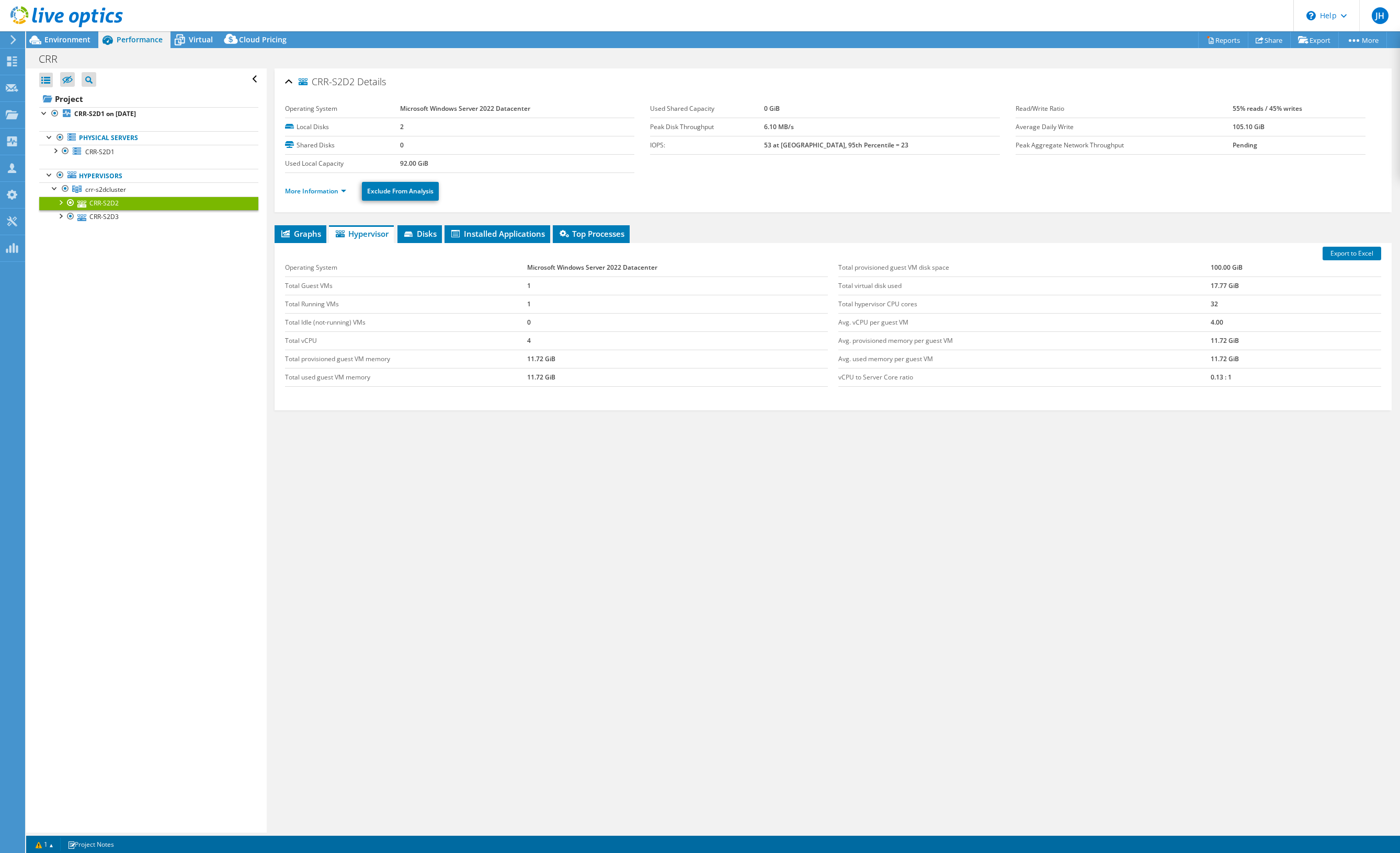
click at [62, 201] on div at bounding box center [60, 202] width 11 height 11
click at [60, 253] on div at bounding box center [60, 252] width 11 height 11
click at [127, 281] on link "C:ClusterStorageStorage-TEST" at bounding box center [149, 281] width 219 height 14
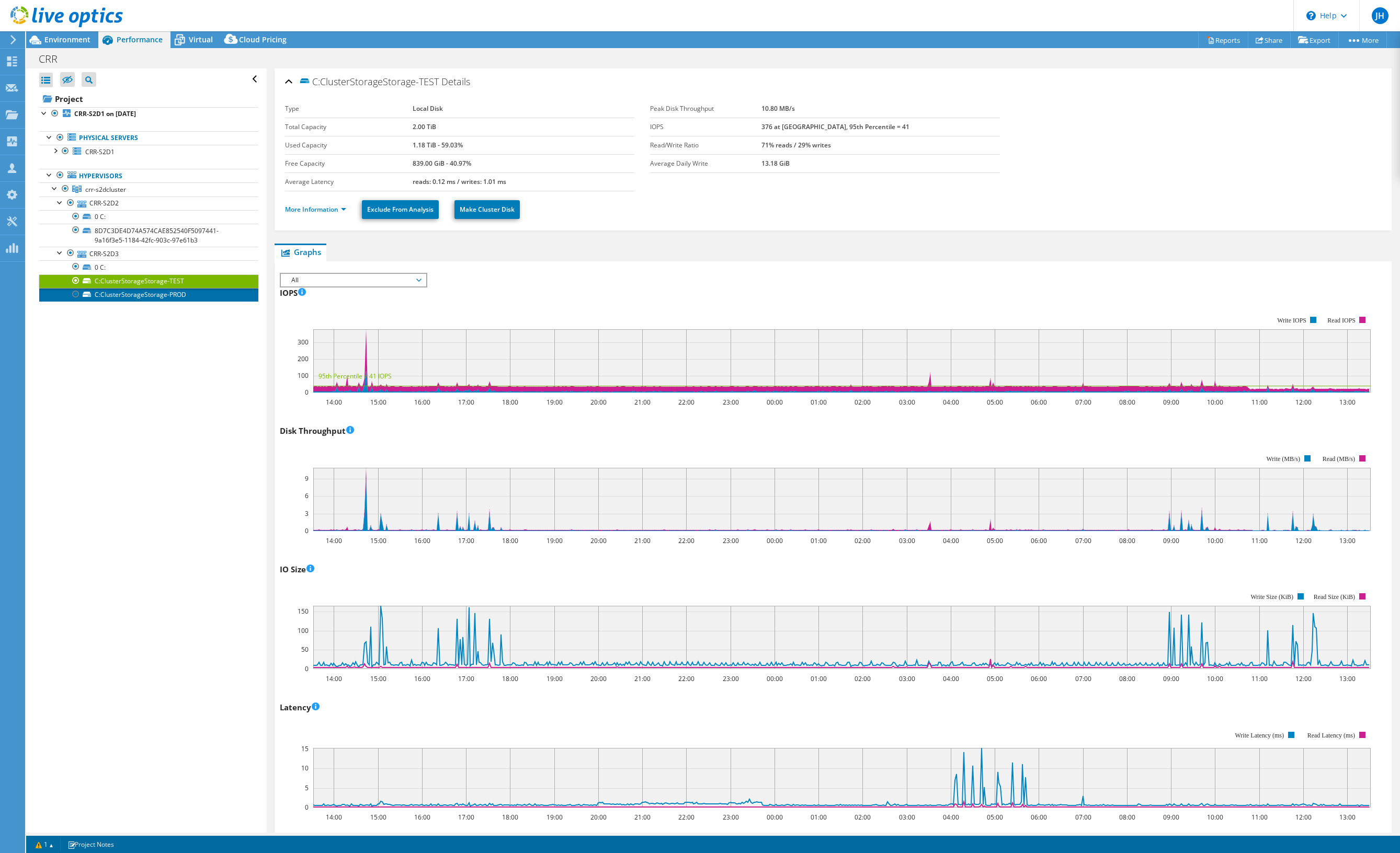
click at [130, 294] on link "C:ClusterStorageStorage-PROD" at bounding box center [149, 294] width 219 height 14
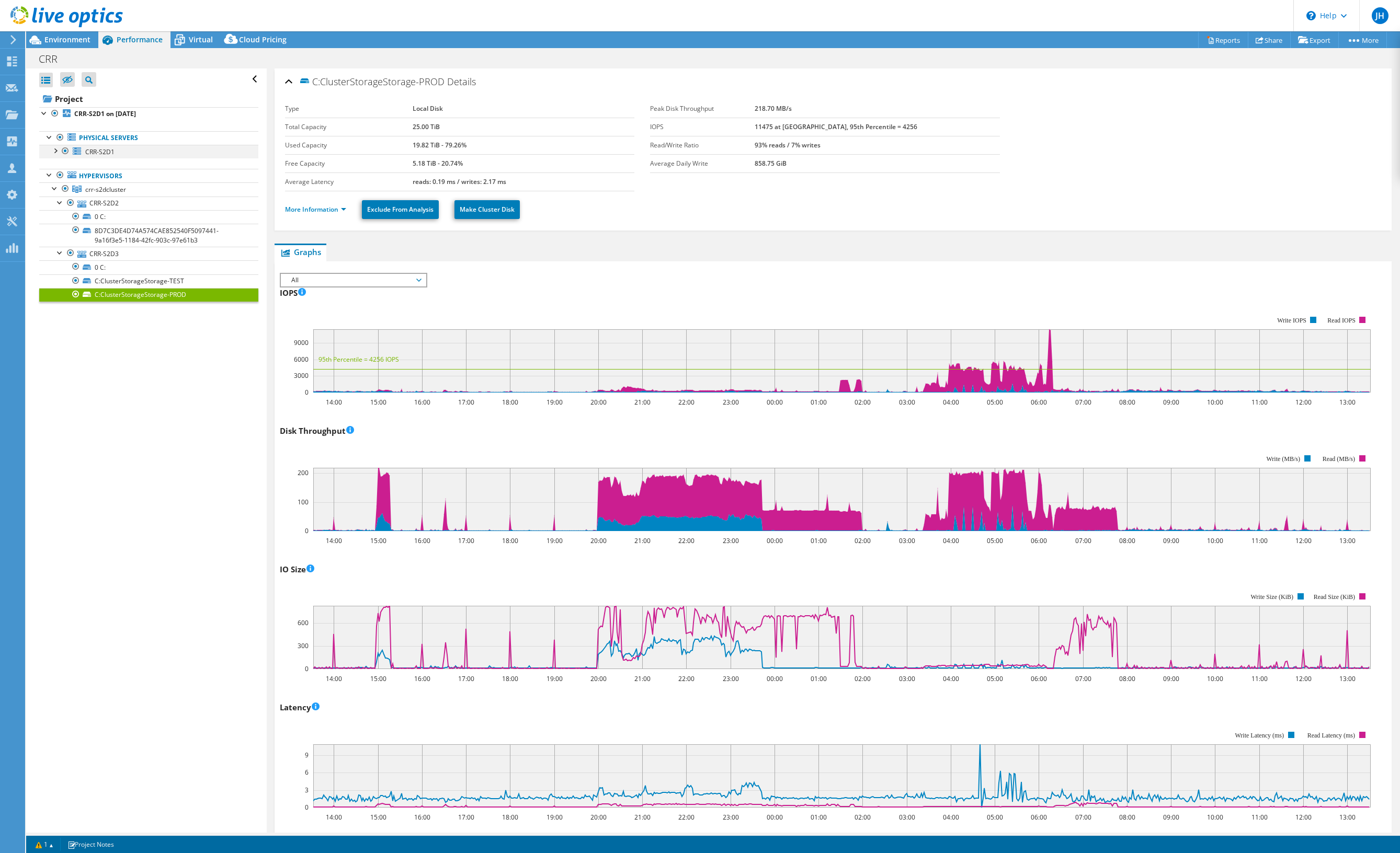
click at [55, 151] on div at bounding box center [55, 149] width 11 height 11
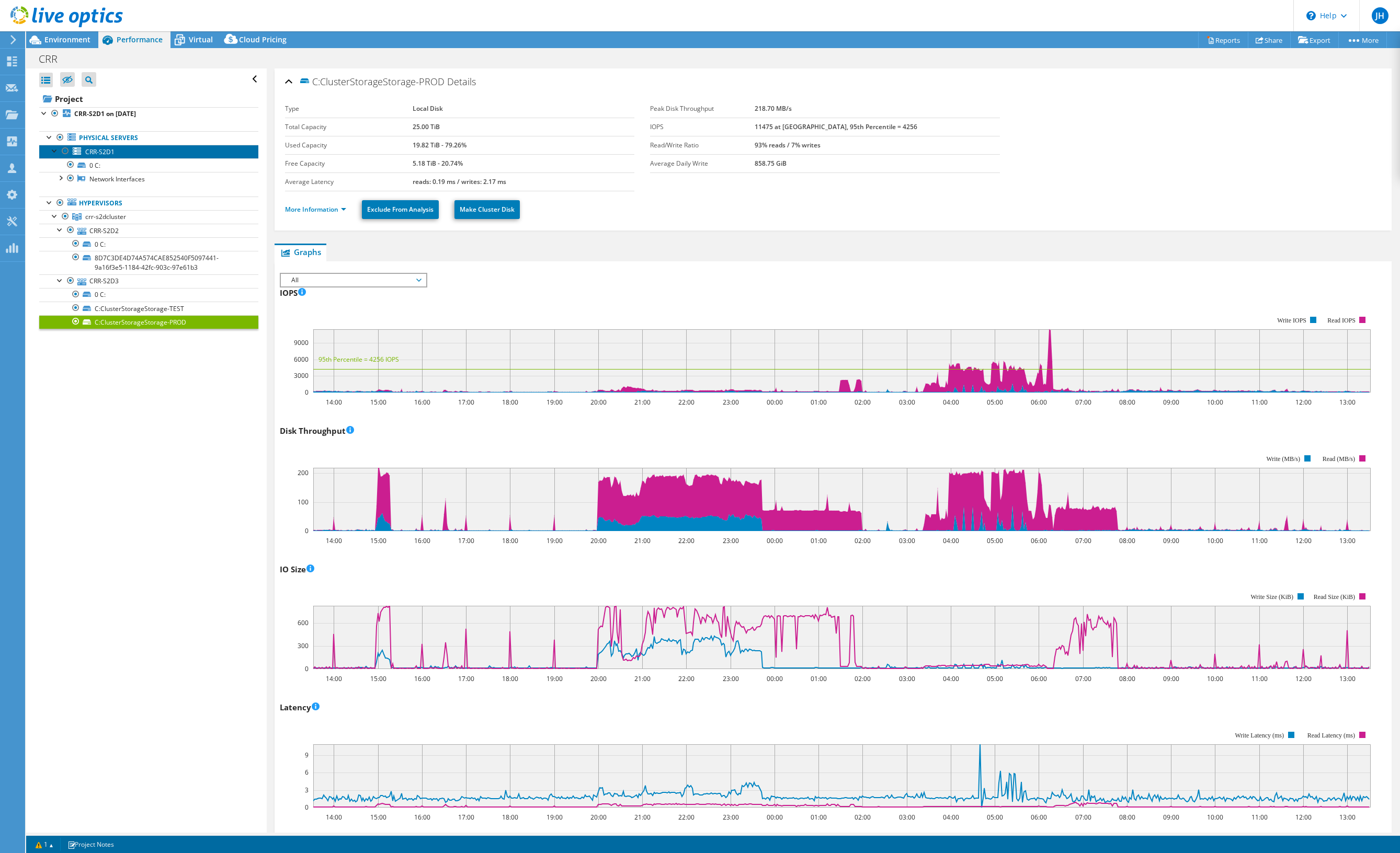
click at [106, 153] on span "CRR-S2D1" at bounding box center [100, 152] width 30 height 9
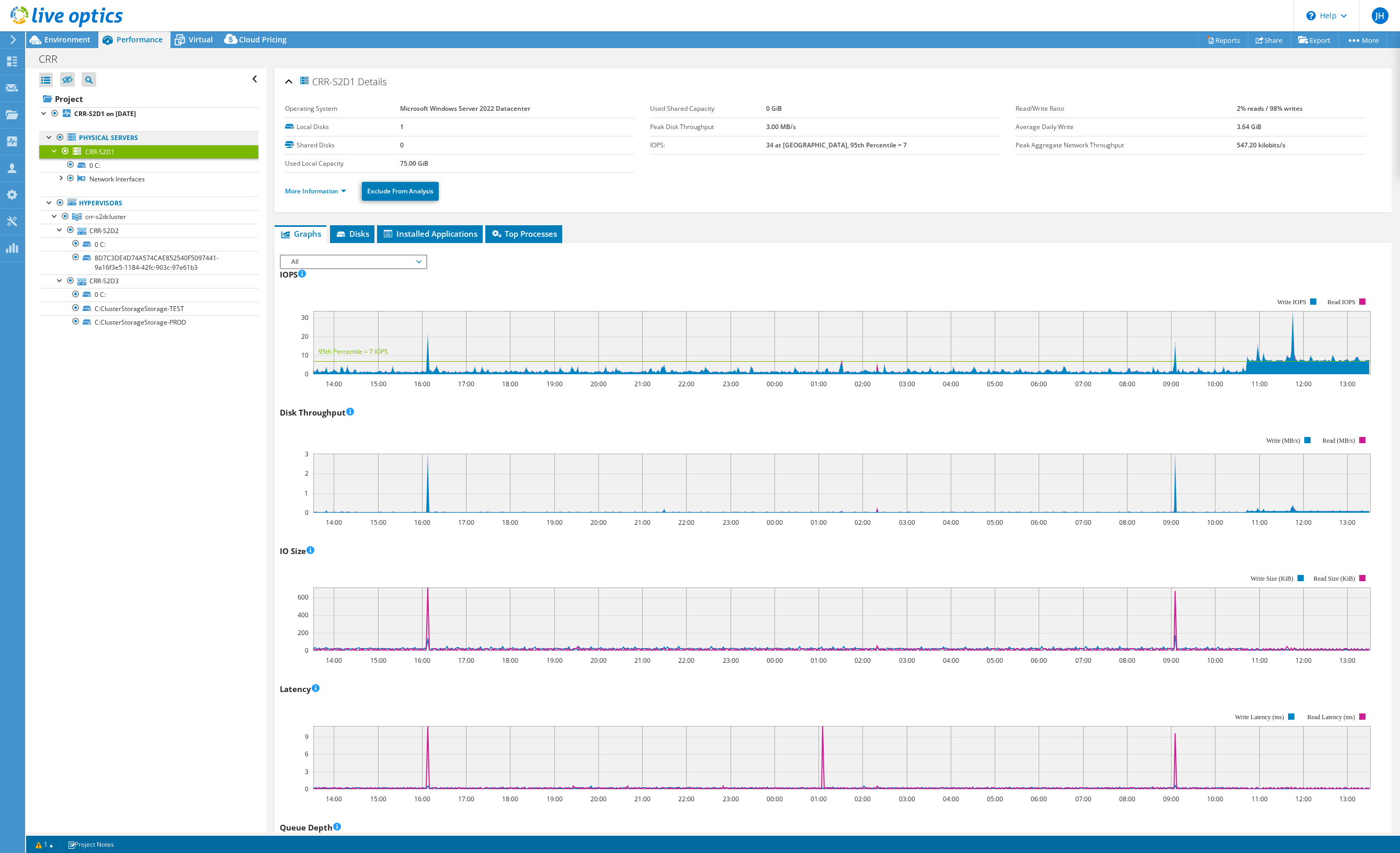
click at [100, 135] on link "Physical Servers" at bounding box center [149, 138] width 219 height 14
click at [122, 309] on link "C:ClusterStorageStorage-TEST" at bounding box center [149, 308] width 219 height 14
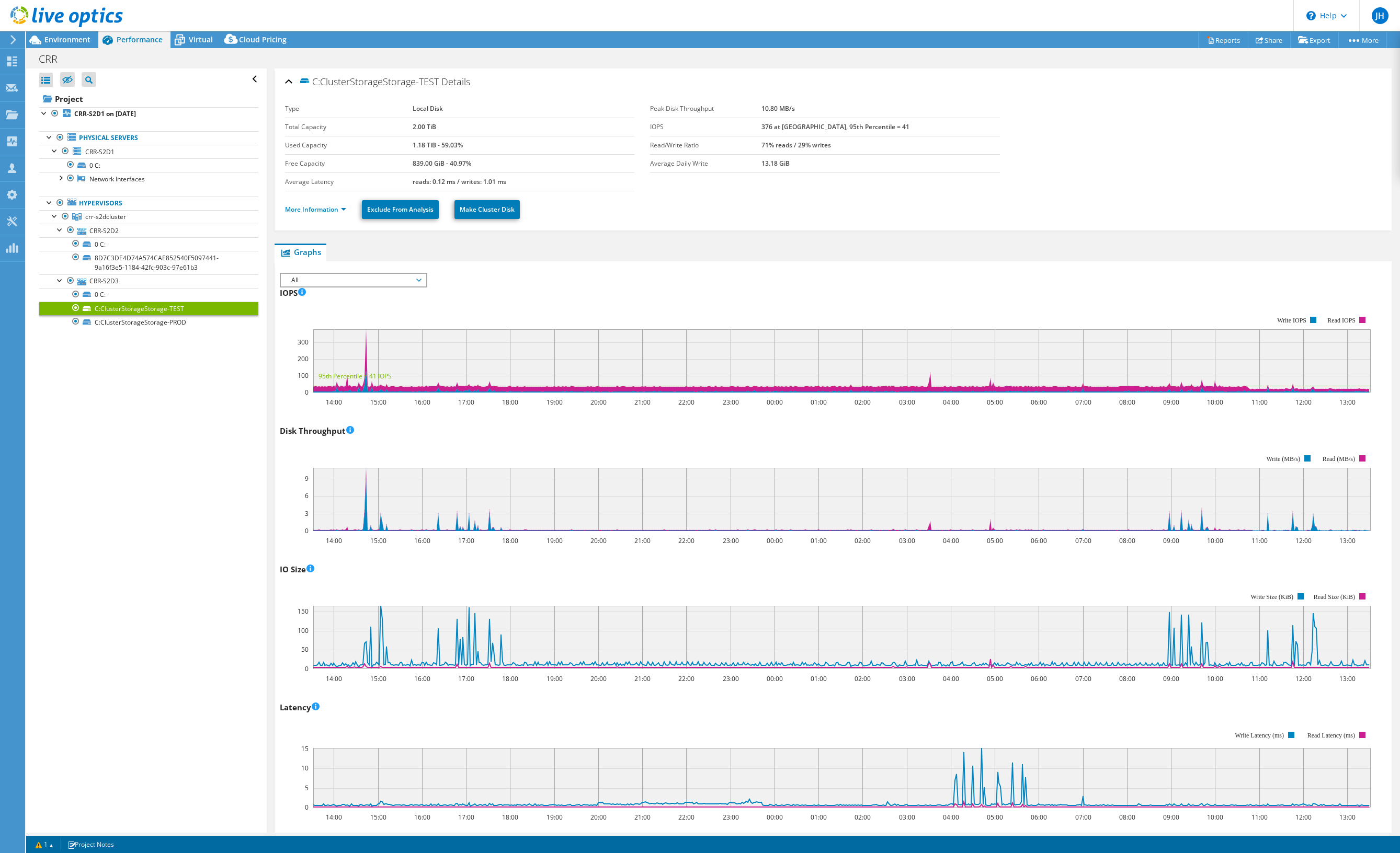
click at [117, 331] on ul "Physical Servers CRR-S2D1 0 C:" at bounding box center [149, 230] width 219 height 218
click at [204, 34] on span "Virtual" at bounding box center [200, 39] width 24 height 10
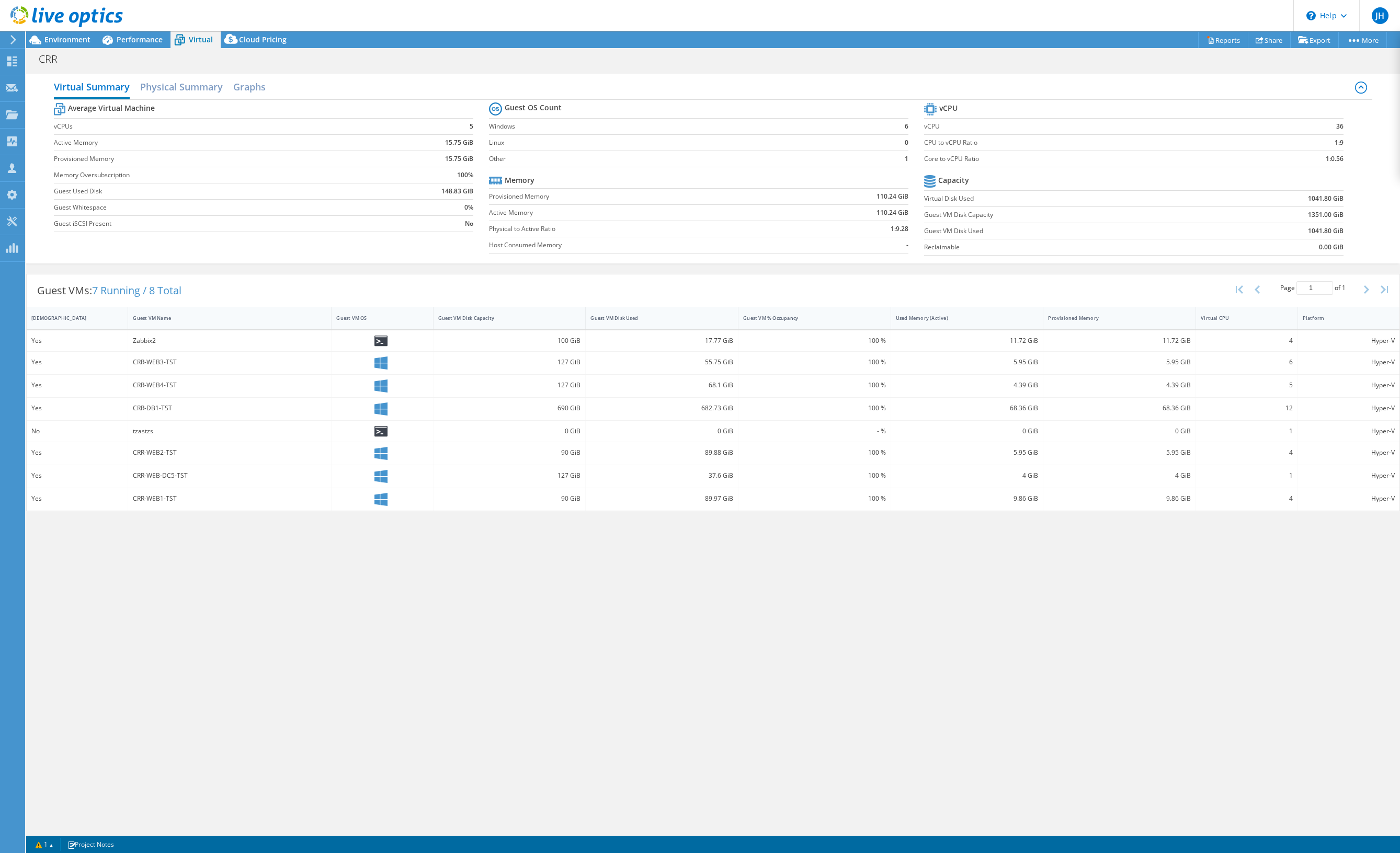
click at [382, 458] on icon at bounding box center [381, 454] width 13 height 13
click at [378, 408] on icon at bounding box center [381, 409] width 13 height 13
click at [286, 561] on div "Virtual Summary Physical Summary Graphs Average Virtual Machine vCPUs 5 Active …" at bounding box center [713, 450] width 1374 height 764
click at [176, 85] on h2 "Physical Summary" at bounding box center [181, 88] width 83 height 23
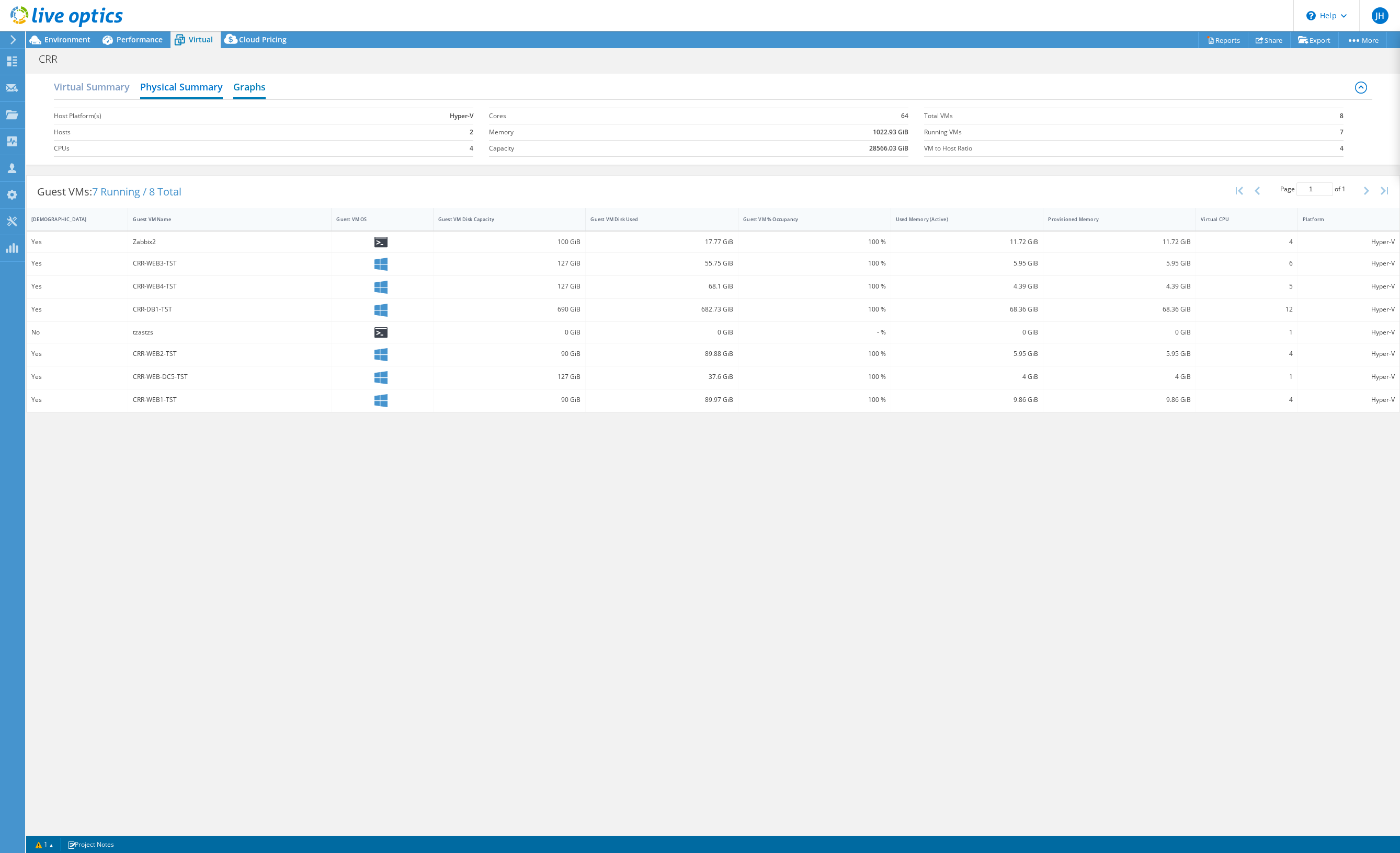
drag, startPoint x: 254, startPoint y: 92, endPoint x: 236, endPoint y: 95, distance: 18.2
click at [254, 92] on h2 "Graphs" at bounding box center [249, 88] width 33 height 23
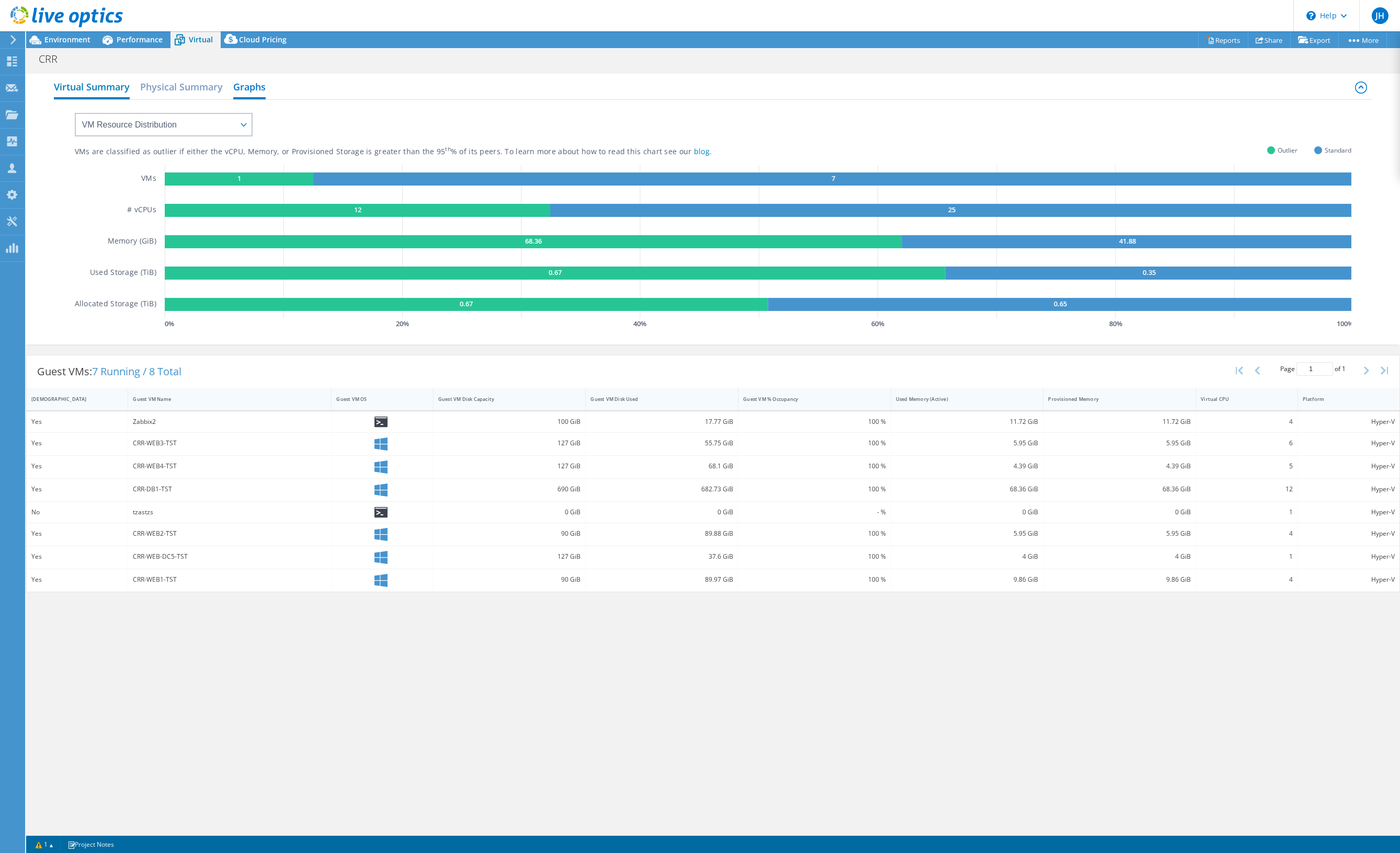
click at [79, 84] on h2 "Virtual Summary" at bounding box center [92, 88] width 75 height 23
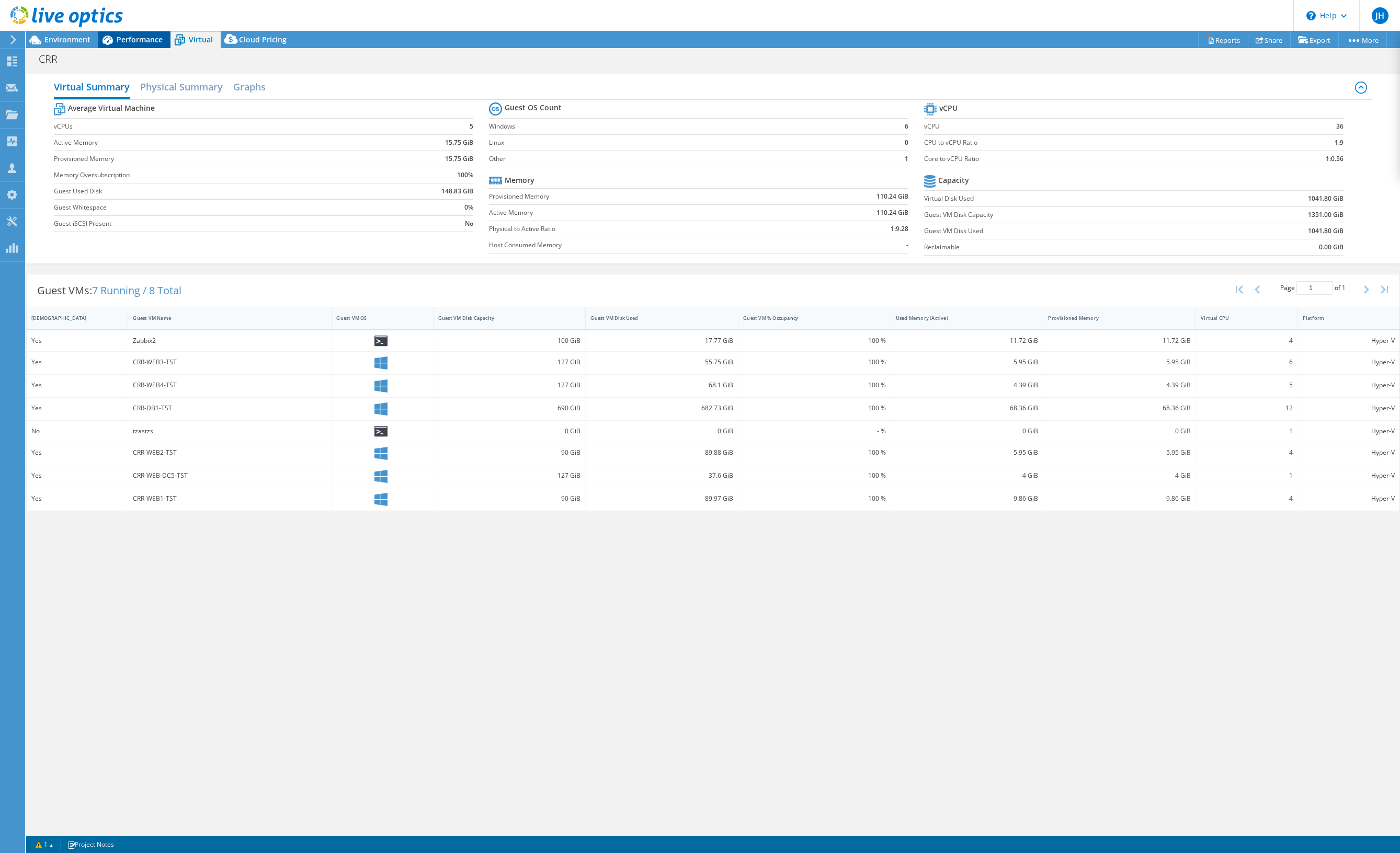
click at [126, 36] on span "Performance" at bounding box center [140, 39] width 46 height 10
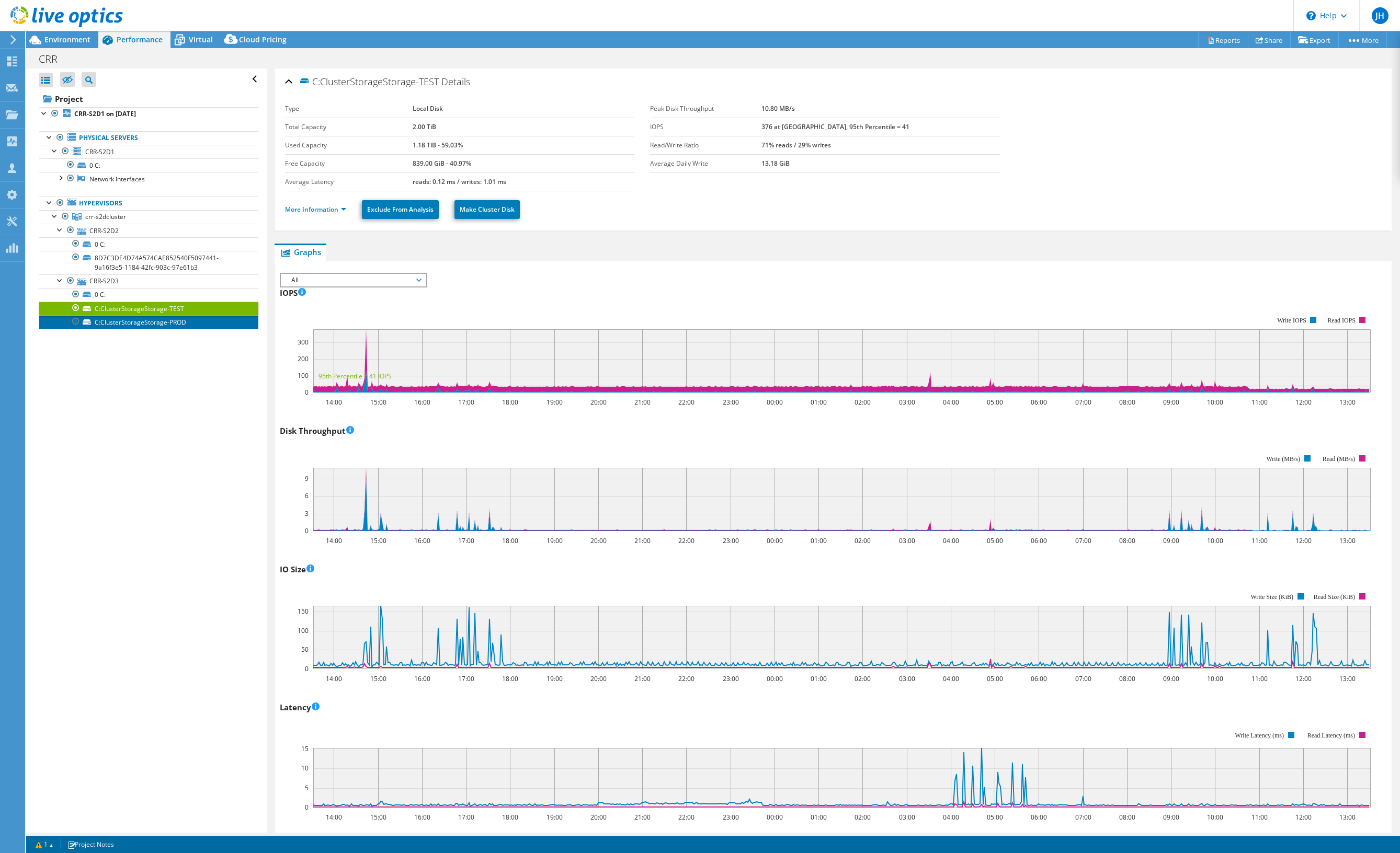
click at [110, 322] on link "C:ClusterStorageStorage-PROD" at bounding box center [149, 322] width 219 height 14
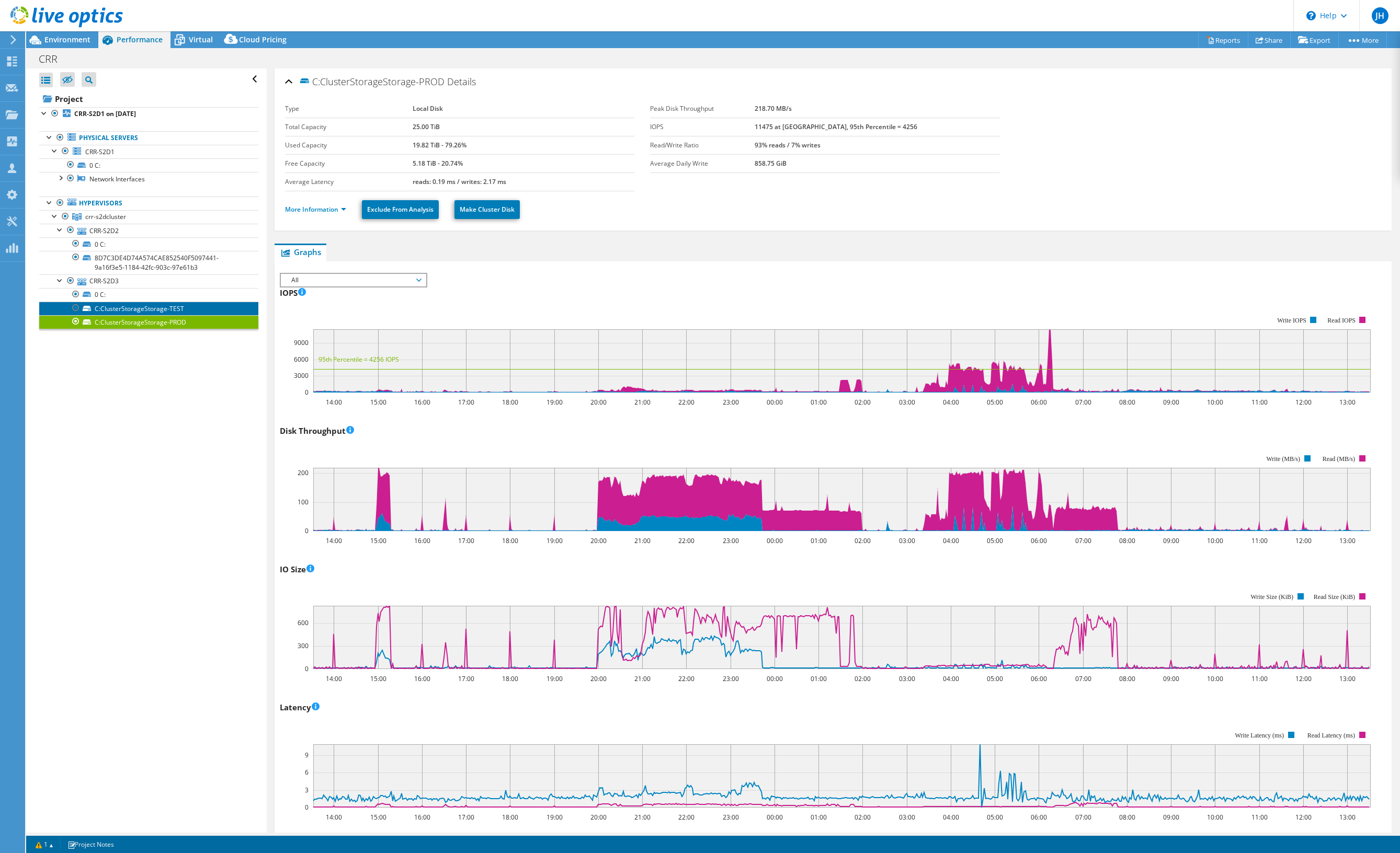
click at [117, 308] on link "C:ClusterStorageStorage-TEST" at bounding box center [149, 308] width 219 height 14
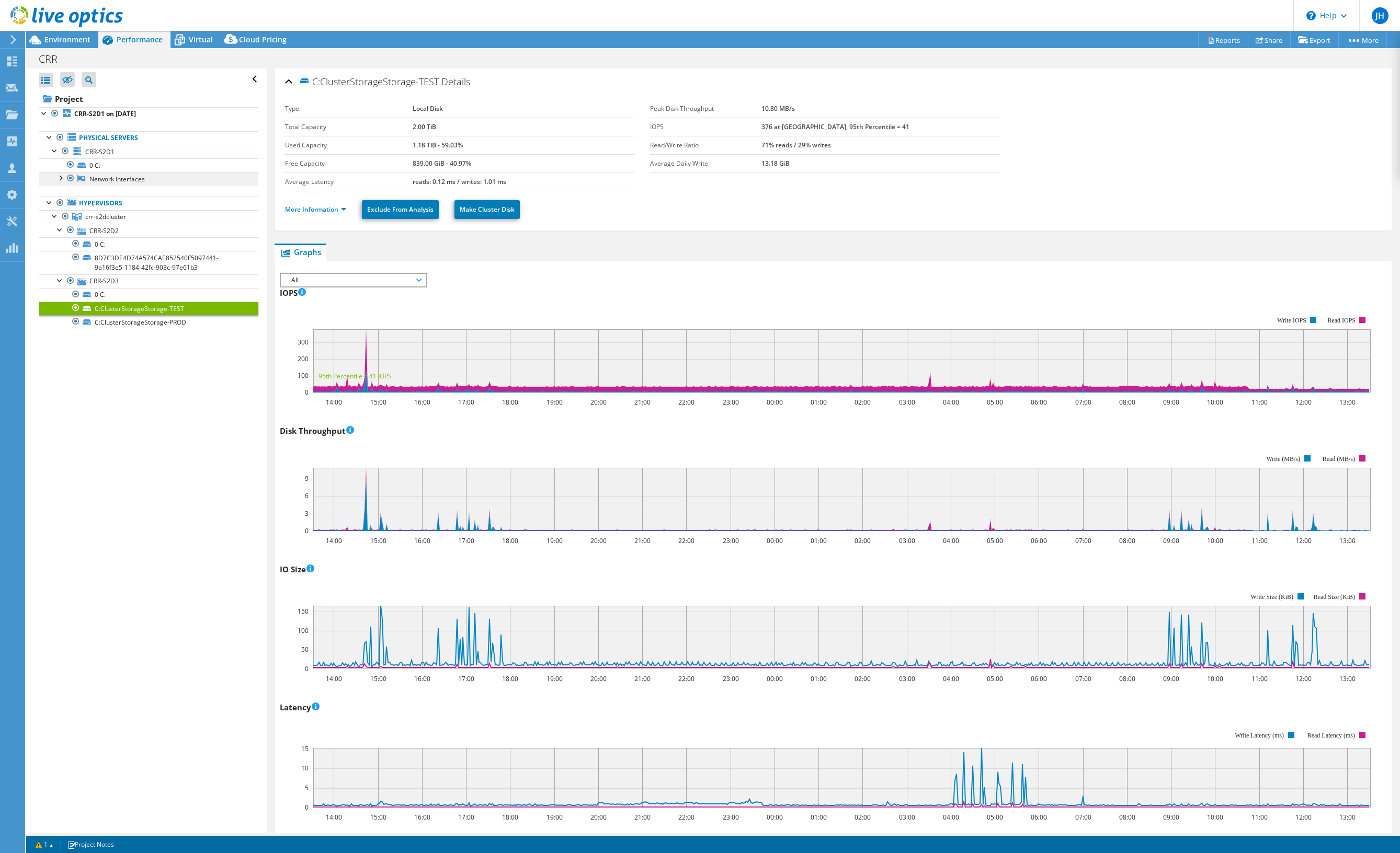
click at [89, 181] on link "Network Interfaces" at bounding box center [149, 179] width 219 height 14
click at [60, 177] on div at bounding box center [60, 177] width 11 height 11
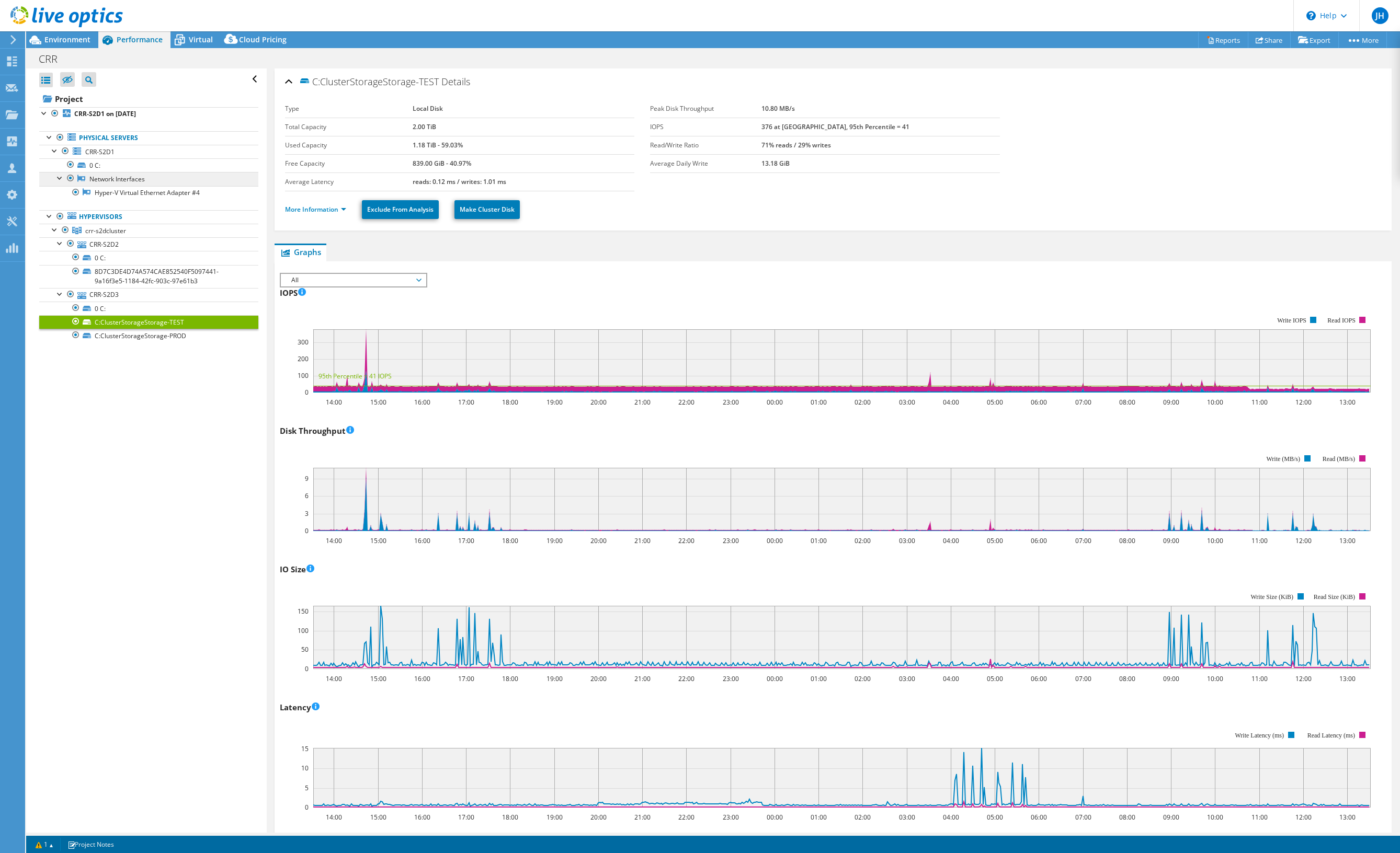
click at [116, 180] on link "Network Interfaces" at bounding box center [149, 179] width 219 height 14
